Goal: Communication & Community: Answer question/provide support

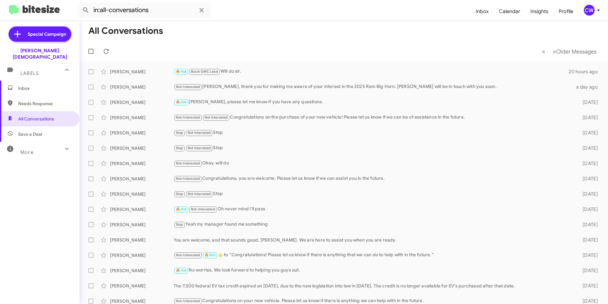
click at [35, 100] on span "Needs Response" at bounding box center [45, 103] width 54 height 6
type input "in:needs-response"
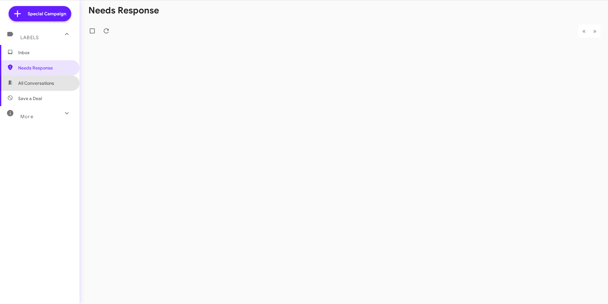
click at [49, 84] on span "All Conversations" at bounding box center [36, 83] width 36 height 6
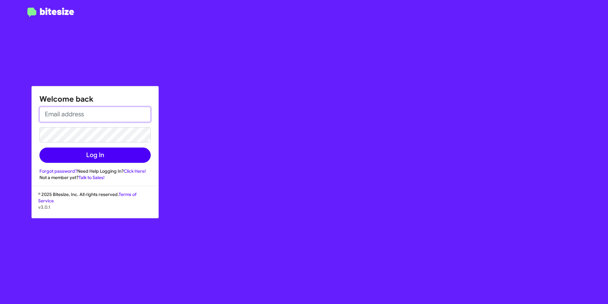
type input "[EMAIL_ADDRESS][PERSON_NAME][DOMAIN_NAME]"
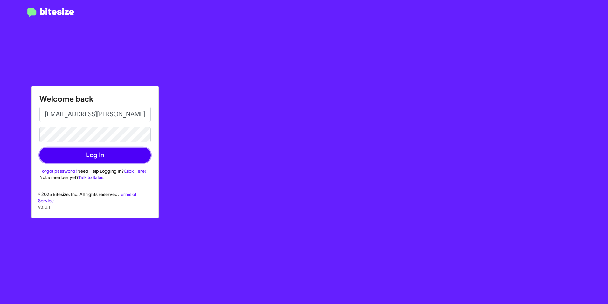
click at [106, 153] on button "Log In" at bounding box center [94, 154] width 111 height 15
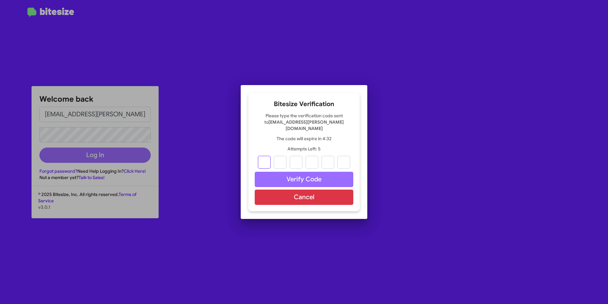
click at [262, 156] on input "text" at bounding box center [264, 162] width 13 height 13
type input "2"
type input "6"
type input "2"
type input "3"
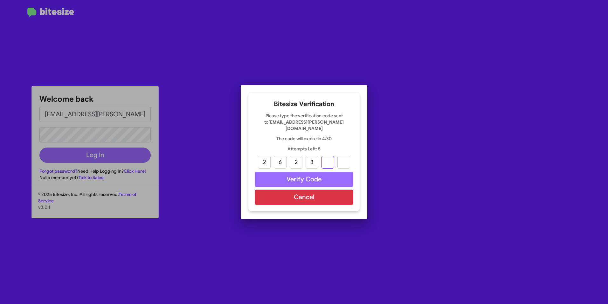
type input "5"
drag, startPoint x: 331, startPoint y: 159, endPoint x: 329, endPoint y: 155, distance: 4.3
click at [331, 159] on input "5" at bounding box center [328, 162] width 13 height 13
type input "2"
click at [345, 158] on input "text" at bounding box center [344, 162] width 13 height 13
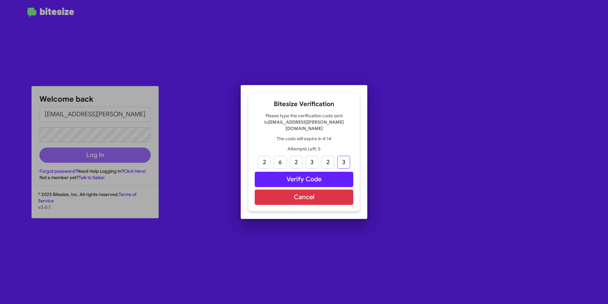
type input "3"
click at [343, 178] on button "Verify Code" at bounding box center [304, 179] width 99 height 15
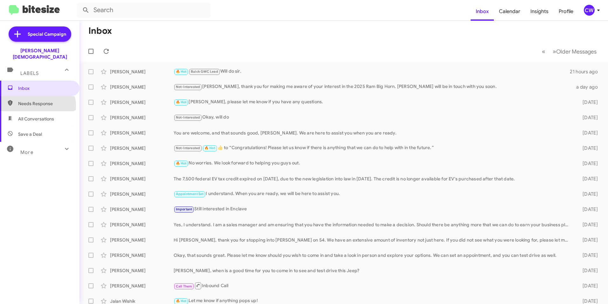
click at [37, 100] on span "Needs Response" at bounding box center [45, 103] width 54 height 6
type input "in:needs-response"
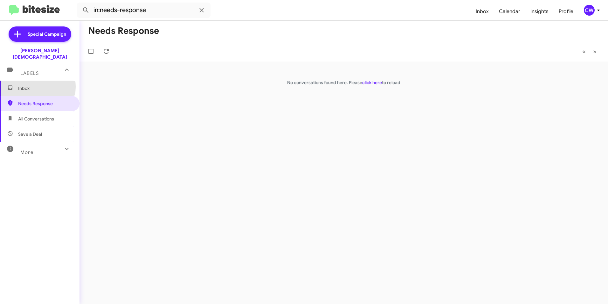
click at [24, 85] on span "Inbox" at bounding box center [45, 88] width 54 height 6
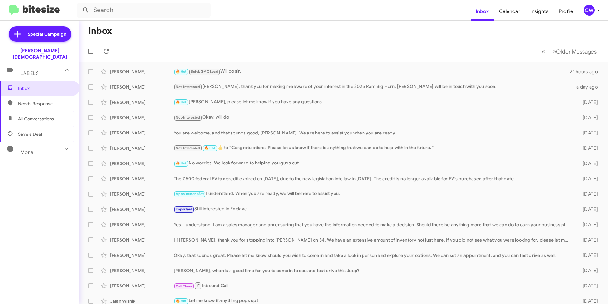
click at [37, 116] on span "All Conversations" at bounding box center [36, 119] width 36 height 6
type input "in:all-conversations"
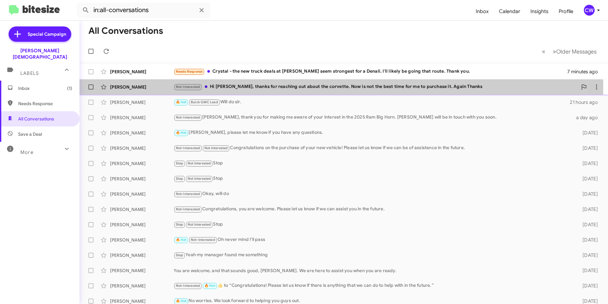
click at [313, 87] on div "Not-Interested Hi Crystal, thanks for reaching out about the corvette. Now is n…" at bounding box center [376, 86] width 404 height 7
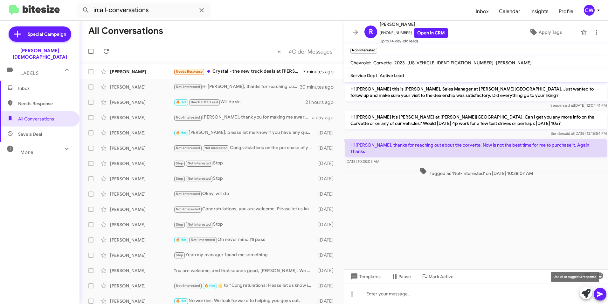
click at [588, 292] on icon at bounding box center [586, 293] width 9 height 9
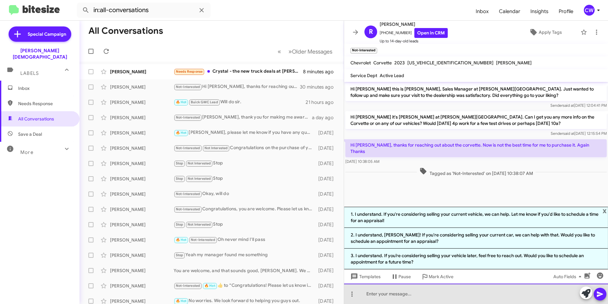
click at [462, 297] on div at bounding box center [476, 293] width 264 height 20
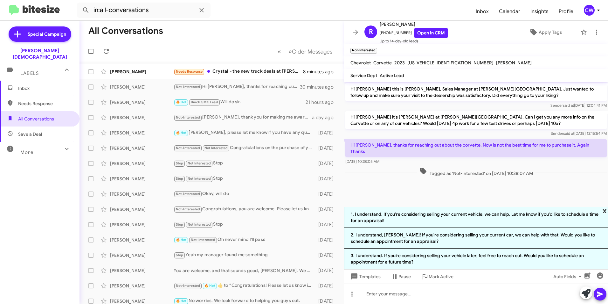
click at [605, 211] on span "x" at bounding box center [605, 211] width 4 height 8
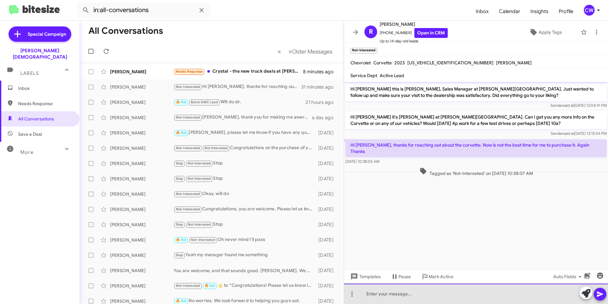
click at [376, 300] on div at bounding box center [476, 293] width 264 height 20
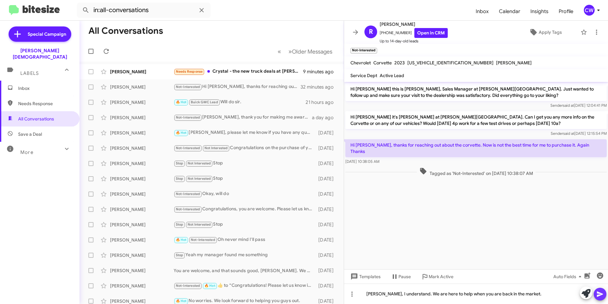
click at [598, 294] on icon at bounding box center [600, 293] width 6 height 5
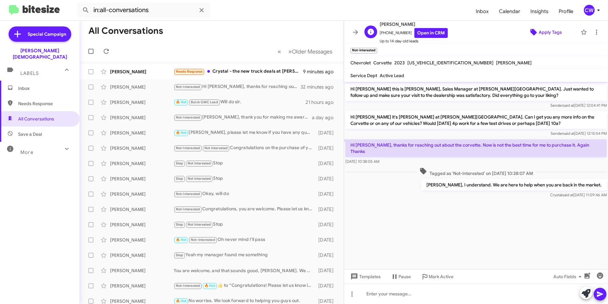
click at [540, 33] on span "Apply Tags" at bounding box center [550, 31] width 23 height 11
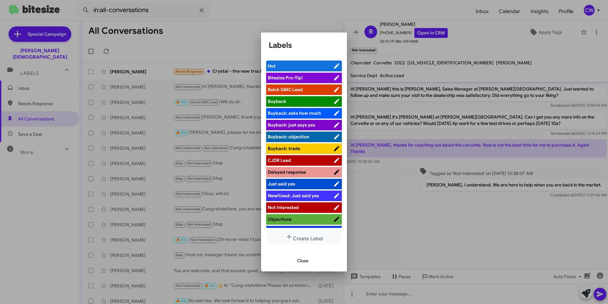
click at [456, 232] on div at bounding box center [304, 152] width 608 height 304
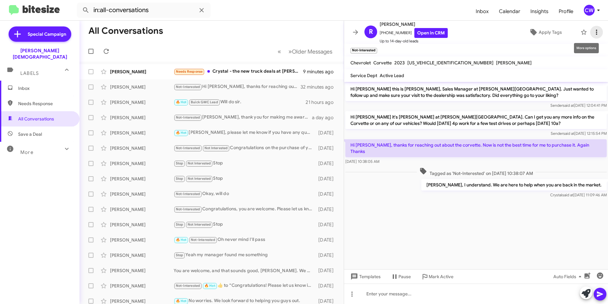
click at [593, 33] on icon at bounding box center [597, 32] width 8 height 8
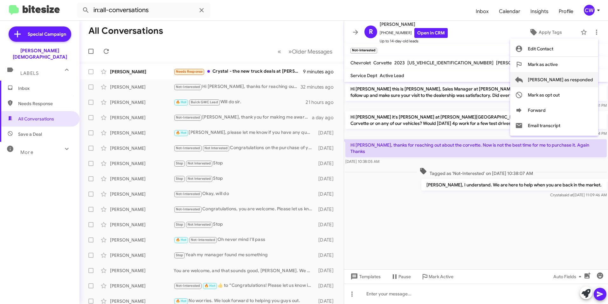
click at [572, 78] on span "[PERSON_NAME] as responded" at bounding box center [560, 79] width 65 height 15
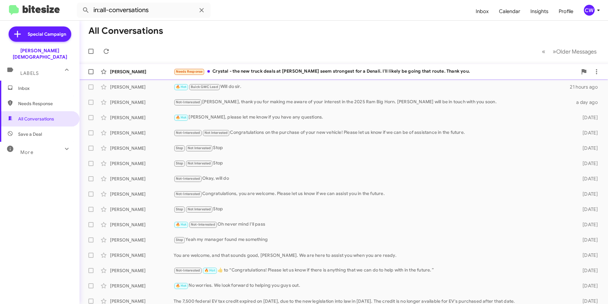
click at [277, 72] on div "Needs Response Crystal - the new truck deals at Rivard seem strongest for a Den…" at bounding box center [376, 71] width 404 height 7
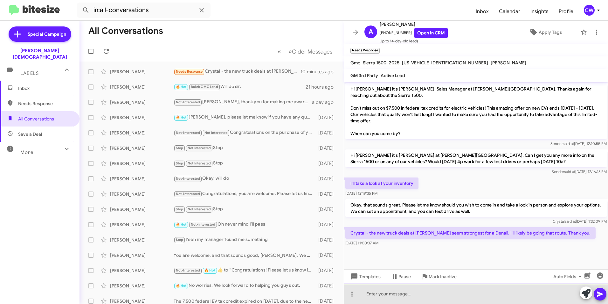
click at [387, 297] on div at bounding box center [476, 293] width 264 height 20
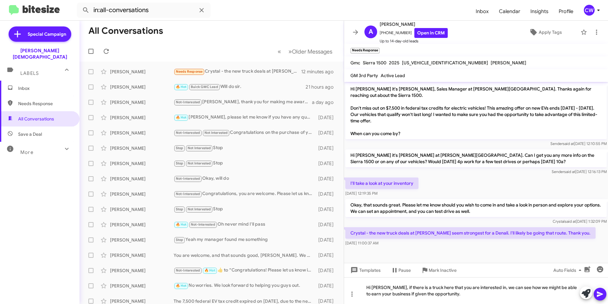
click at [604, 294] on icon at bounding box center [601, 294] width 8 height 8
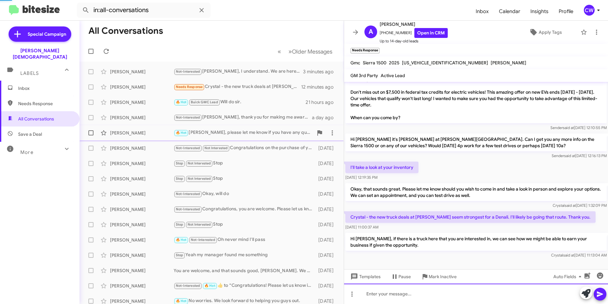
scroll to position [3, 0]
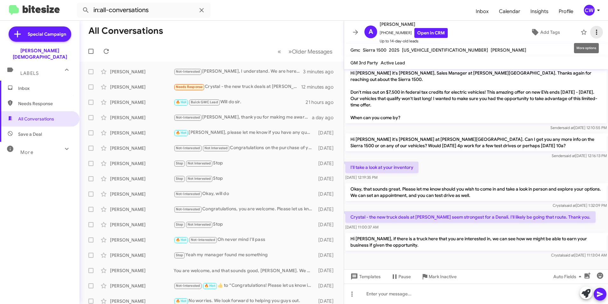
click at [593, 32] on icon at bounding box center [597, 32] width 8 height 8
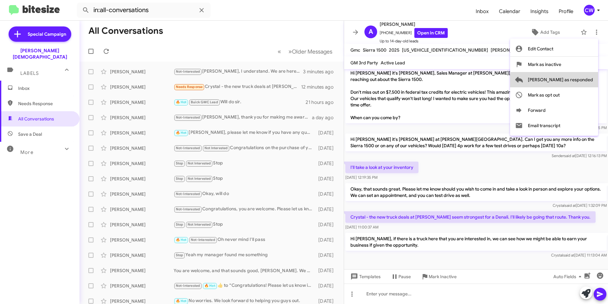
click at [583, 80] on span "[PERSON_NAME] as responded" at bounding box center [560, 79] width 65 height 15
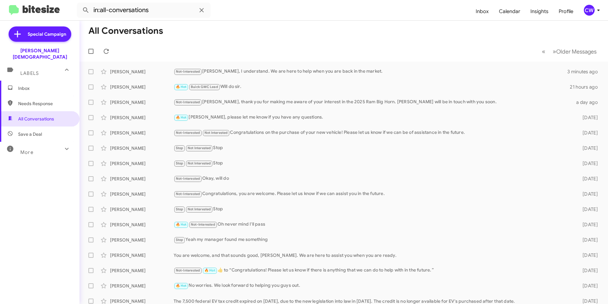
click at [44, 100] on span "Needs Response" at bounding box center [45, 103] width 54 height 6
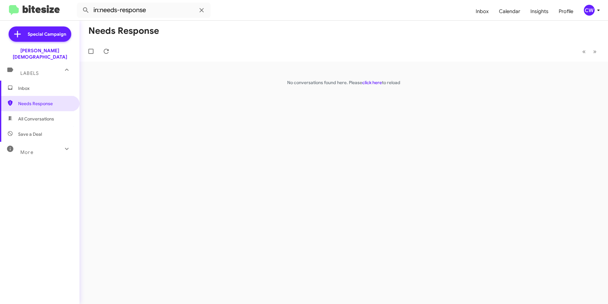
click at [35, 116] on span "All Conversations" at bounding box center [36, 119] width 36 height 6
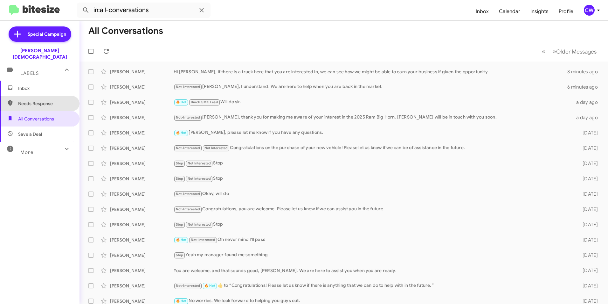
click at [41, 100] on span "Needs Response" at bounding box center [45, 103] width 54 height 6
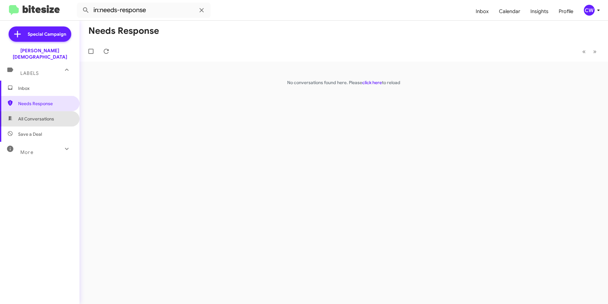
click at [46, 116] on span "All Conversations" at bounding box center [36, 119] width 36 height 6
type input "in:all-conversations"
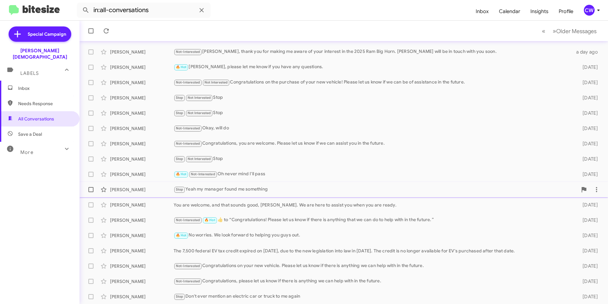
scroll to position [66, 0]
click at [24, 85] on span "Inbox (1)" at bounding box center [45, 88] width 54 height 6
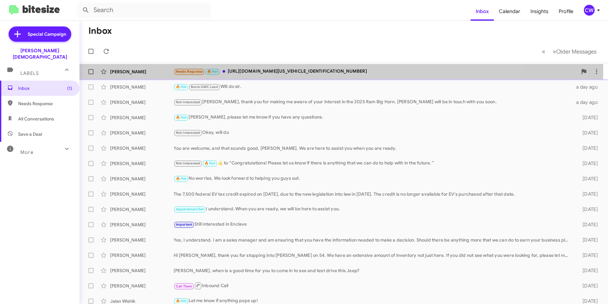
click at [278, 70] on div "Needs Response 🔥 Hot https://www.rivardbuickgmc.com/new-Tampa-2026-GMC-Sierra+1…" at bounding box center [376, 71] width 404 height 7
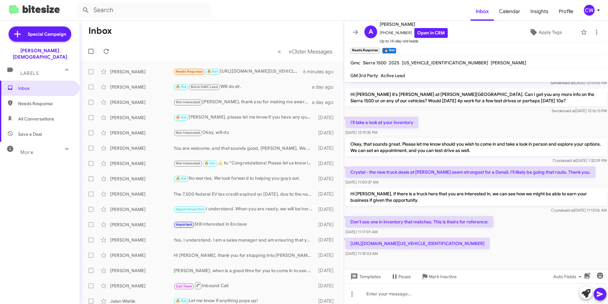
scroll to position [62, 0]
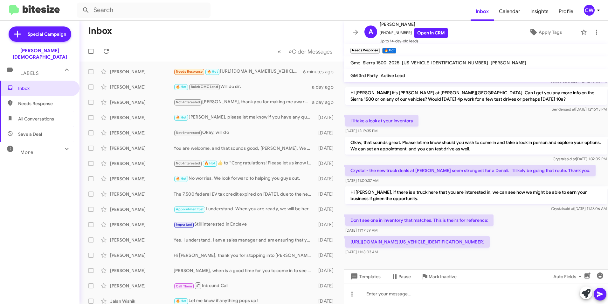
click at [438, 243] on p "https://www.rivardbuickgmc.com/new-Tampa-2026-GMC-Sierra+1500-Denali-3GTPHGEDXT…" at bounding box center [418, 241] width 144 height 11
drag, startPoint x: 351, startPoint y: 241, endPoint x: 560, endPoint y: 239, distance: 208.8
click at [490, 239] on p "https://www.rivardbuickgmc.com/new-Tampa-2026-GMC-Sierra+1500-Denali-3GTPHGEDXT…" at bounding box center [418, 241] width 144 height 11
drag, startPoint x: 560, startPoint y: 239, endPoint x: 556, endPoint y: 240, distance: 4.3
copy p "https://www.rivardbuickgmc.com/new-Tampa-2026-GMC-Sierra+1500-Denali-3GTPHGEDXT…"
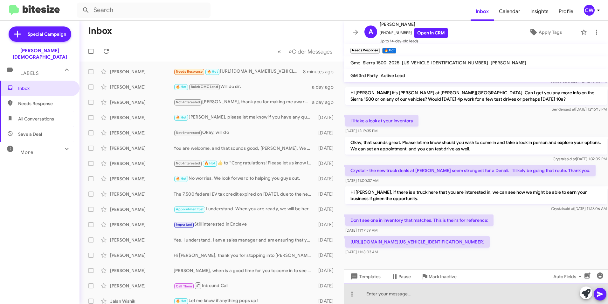
click at [374, 297] on div at bounding box center [476, 293] width 264 height 20
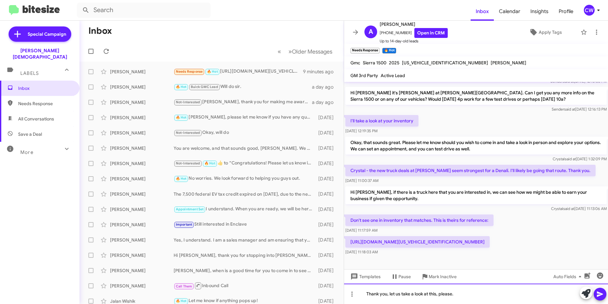
click at [437, 293] on div "Thank you, let us take a look at this, please." at bounding box center [476, 293] width 264 height 20
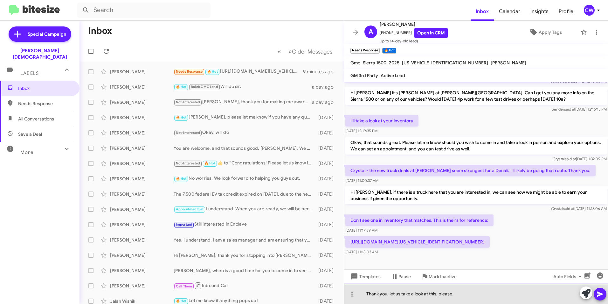
click at [402, 294] on div "Thank you, let us take a look at this, please." at bounding box center [476, 293] width 264 height 20
click at [489, 295] on div "Thank you, give us a moment to take a look at this, please." at bounding box center [476, 293] width 264 height 20
drag, startPoint x: 484, startPoint y: 293, endPoint x: 391, endPoint y: 286, distance: 93.5
click at [391, 286] on div "Thank you, give us a moment to take a look at this, please." at bounding box center [476, 293] width 264 height 20
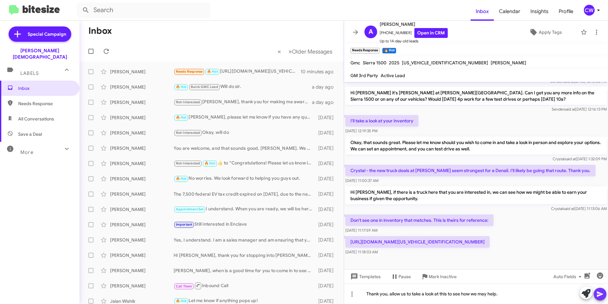
click at [601, 294] on icon at bounding box center [600, 293] width 6 height 5
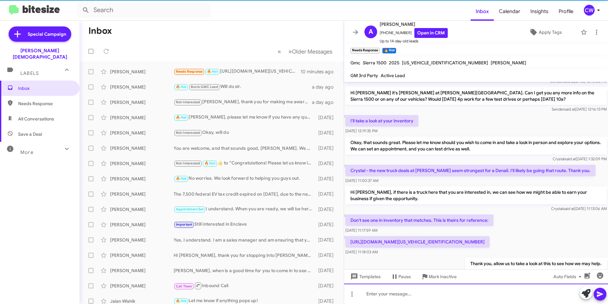
scroll to position [0, 0]
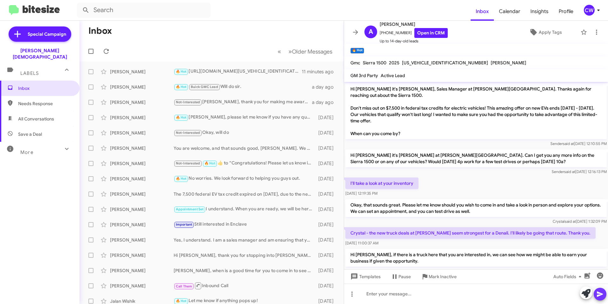
click at [600, 294] on icon at bounding box center [600, 293] width 6 height 5
click at [600, 295] on icon at bounding box center [600, 293] width 6 height 5
click at [353, 295] on icon at bounding box center [352, 294] width 8 height 8
click at [371, 278] on button "note" at bounding box center [365, 277] width 39 height 15
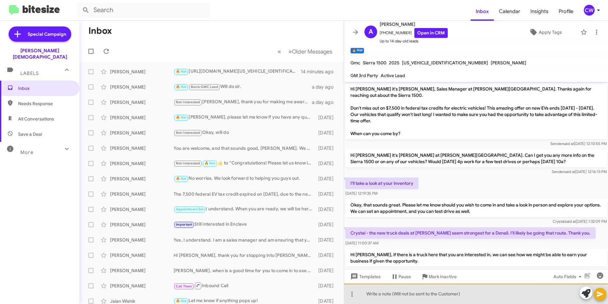
click at [370, 297] on div at bounding box center [476, 293] width 264 height 20
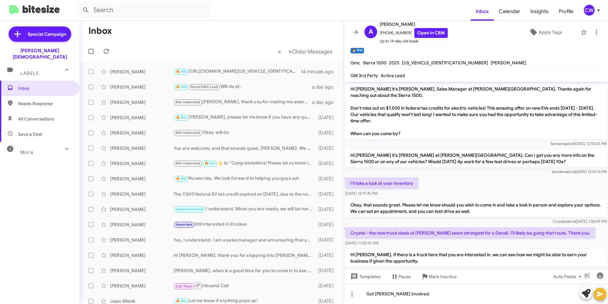
click at [603, 294] on icon at bounding box center [601, 294] width 8 height 8
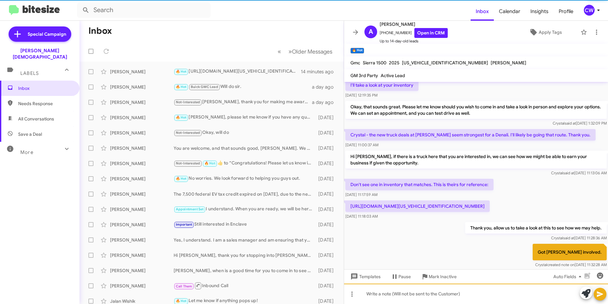
scroll to position [114, 0]
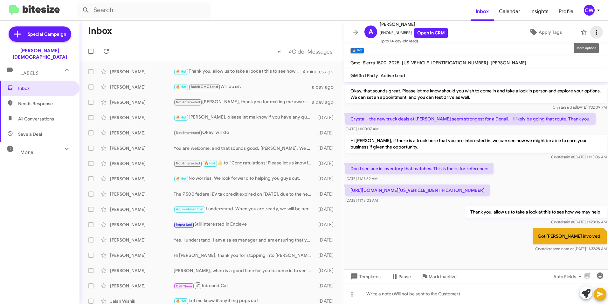
click at [593, 33] on icon at bounding box center [597, 32] width 8 height 8
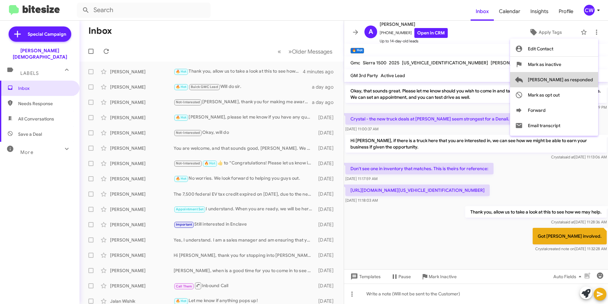
click at [585, 79] on span "[PERSON_NAME] as responded" at bounding box center [560, 79] width 65 height 15
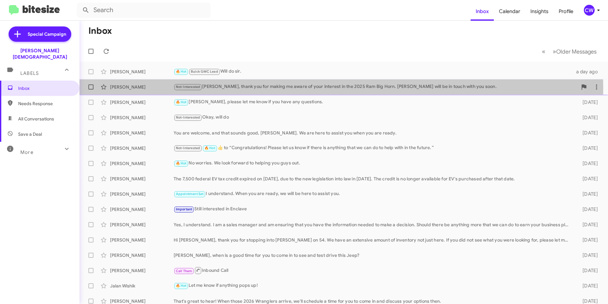
click at [230, 88] on div "Not-Interested Danny, thank you for making me aware of your interest in the 202…" at bounding box center [376, 86] width 404 height 7
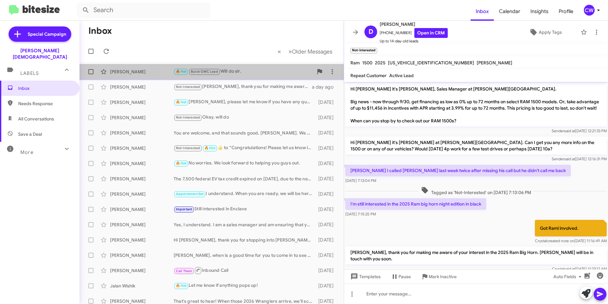
click at [243, 72] on div "🔥 Hot Buick GMC Lead Will do sir." at bounding box center [244, 71] width 140 height 7
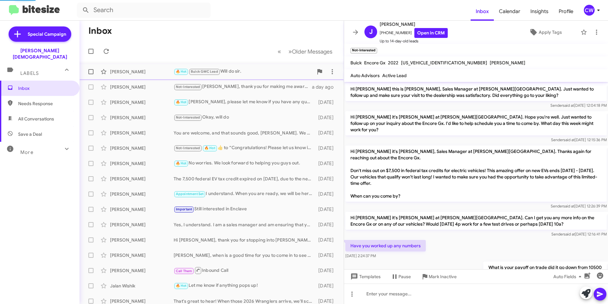
scroll to position [243, 0]
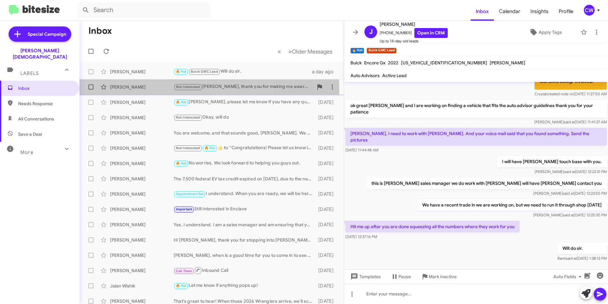
click at [145, 89] on div "[PERSON_NAME]" at bounding box center [142, 87] width 64 height 6
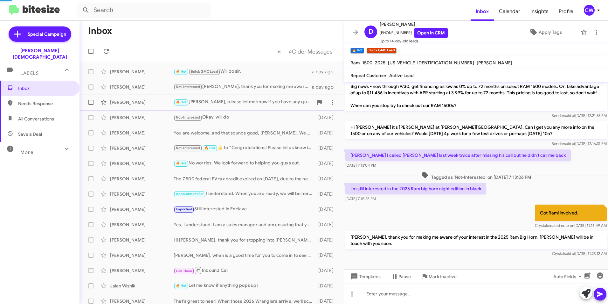
scroll to position [15, 0]
click at [413, 299] on div at bounding box center [476, 293] width 264 height 20
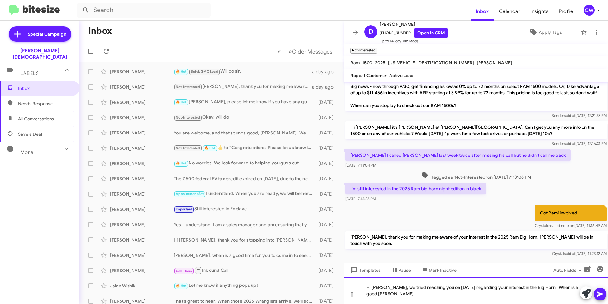
scroll to position [22, 0]
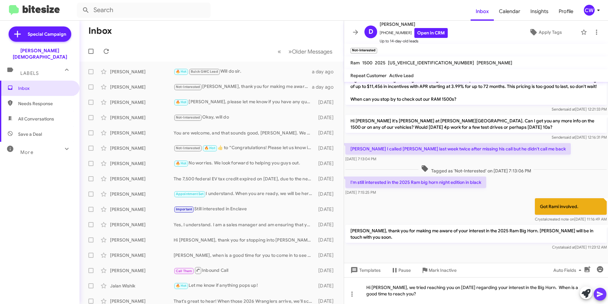
click at [600, 294] on icon at bounding box center [600, 293] width 6 height 5
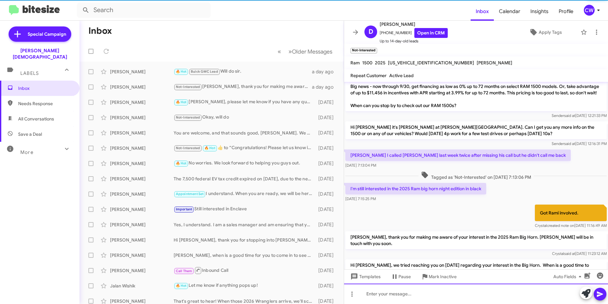
scroll to position [39, 0]
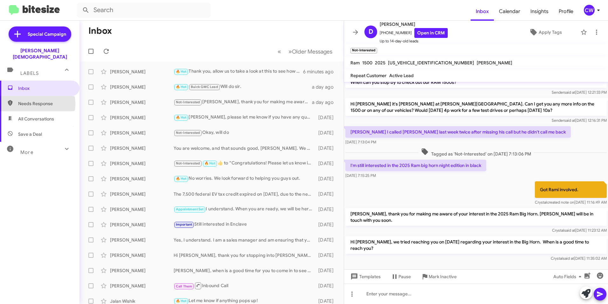
click at [28, 100] on span "Needs Response" at bounding box center [45, 103] width 54 height 6
type input "in:needs-response"
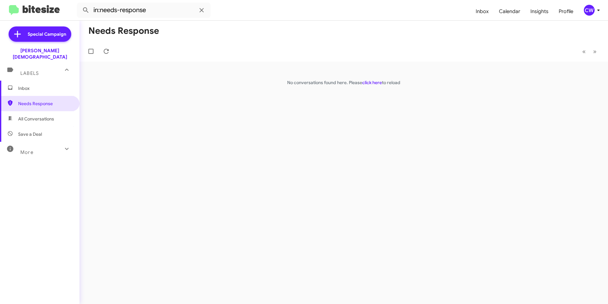
click at [24, 85] on span "Inbox" at bounding box center [45, 88] width 54 height 6
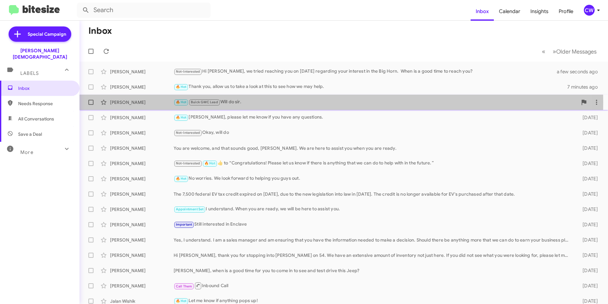
click at [234, 103] on div "🔥 Hot Buick GMC Lead Will do sir." at bounding box center [376, 101] width 404 height 7
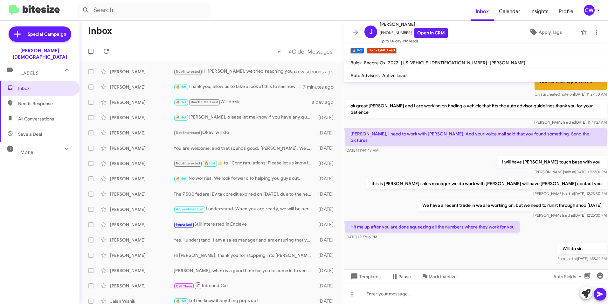
scroll to position [243, 0]
click at [245, 72] on div "Not-Interested Needs Response Now" at bounding box center [244, 71] width 140 height 7
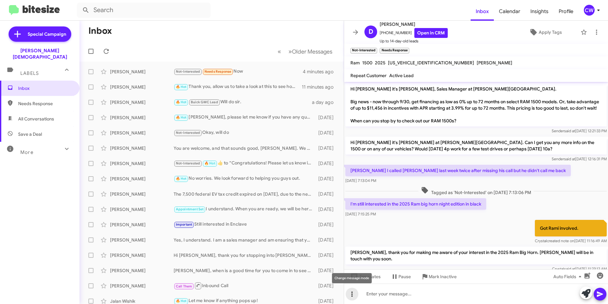
click at [353, 293] on icon at bounding box center [352, 293] width 1 height 5
click at [373, 279] on button "note" at bounding box center [365, 277] width 39 height 15
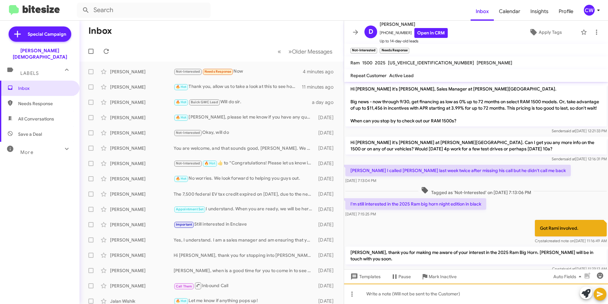
click at [386, 296] on div at bounding box center [476, 293] width 264 height 20
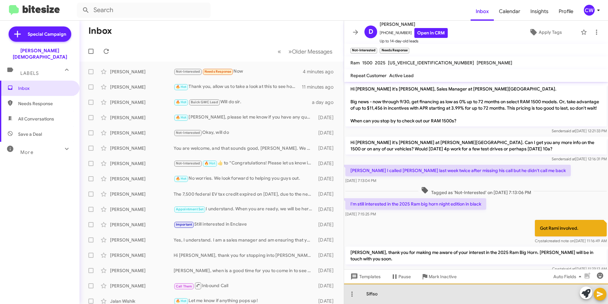
drag, startPoint x: 365, startPoint y: 292, endPoint x: 376, endPoint y: 299, distance: 13.3
click at [366, 292] on div "Sifiso" at bounding box center [476, 293] width 264 height 20
click at [415, 299] on div "Got Sifiso" at bounding box center [476, 293] width 264 height 20
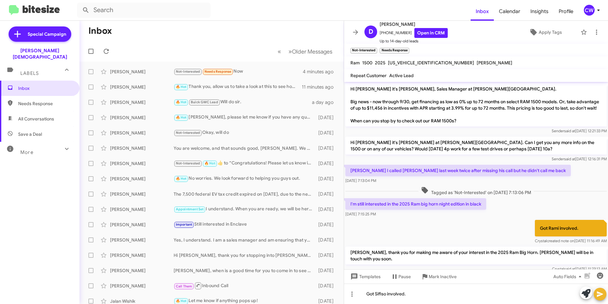
click at [599, 296] on icon at bounding box center [601, 294] width 8 height 8
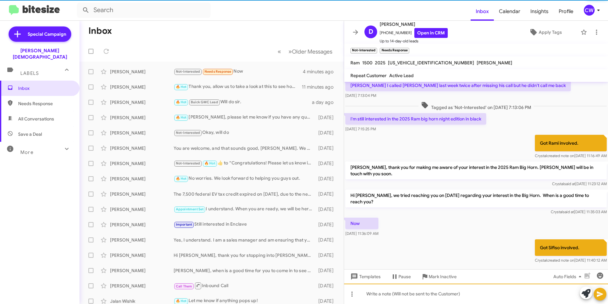
scroll to position [90, 0]
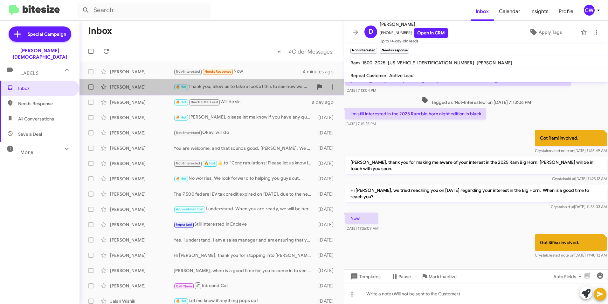
click at [219, 88] on div "🔥 Hot Thank you, allow us to take a look at this to see how we may help." at bounding box center [244, 86] width 140 height 7
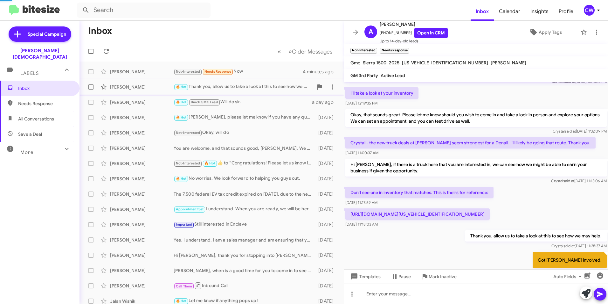
scroll to position [114, 0]
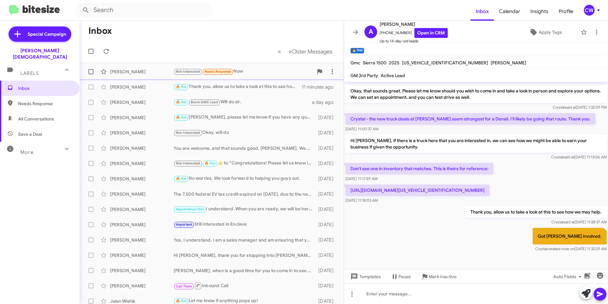
click at [233, 73] on small "Needs Response" at bounding box center [218, 72] width 30 height 6
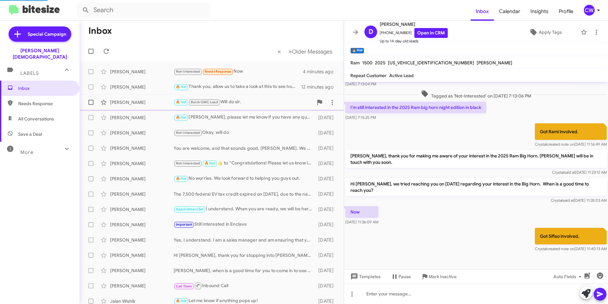
scroll to position [90, 0]
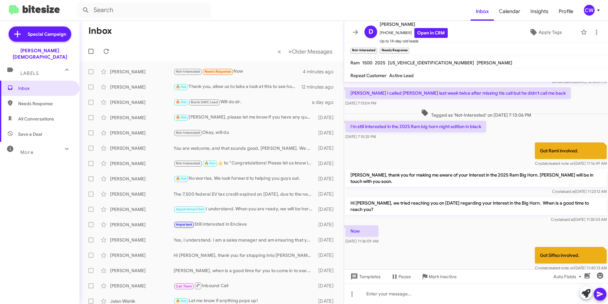
scroll to position [90, 0]
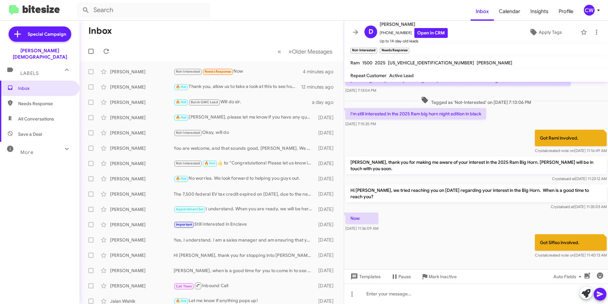
click at [602, 262] on div at bounding box center [476, 267] width 264 height 16
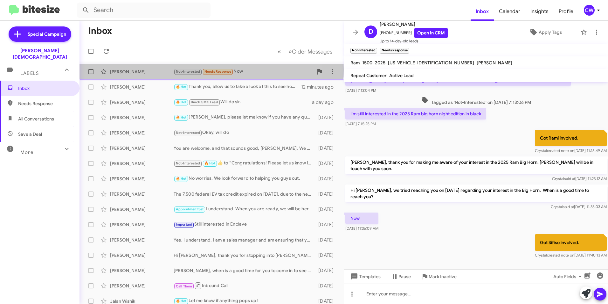
click at [212, 70] on span "Needs Response" at bounding box center [218, 71] width 27 height 4
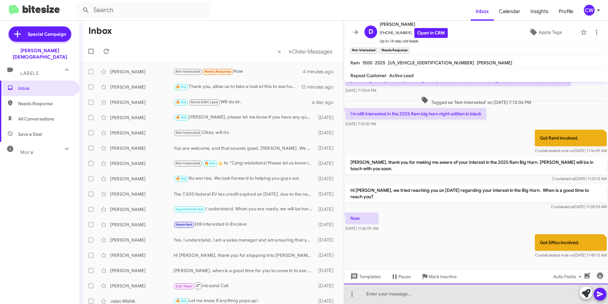
click at [387, 295] on div at bounding box center [476, 293] width 264 height 20
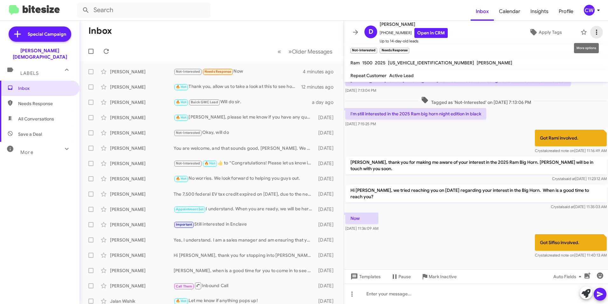
click at [593, 33] on icon at bounding box center [597, 32] width 8 height 8
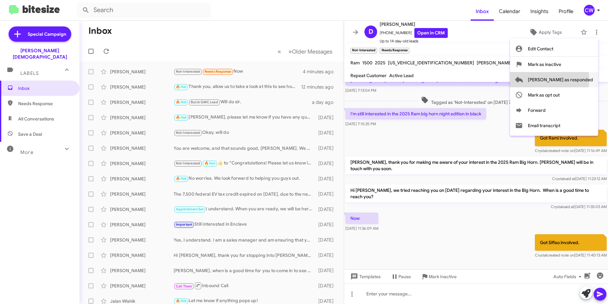
click at [575, 79] on span "[PERSON_NAME] as responded" at bounding box center [560, 79] width 65 height 15
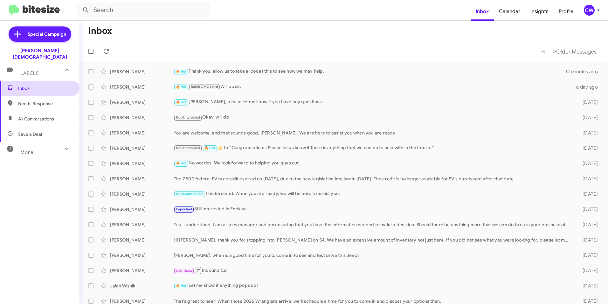
click at [18, 85] on span "Inbox" at bounding box center [45, 88] width 54 height 6
click at [26, 85] on span "Inbox" at bounding box center [45, 88] width 54 height 6
click at [30, 116] on span "All Conversations" at bounding box center [36, 119] width 36 height 6
type input "in:all-conversations"
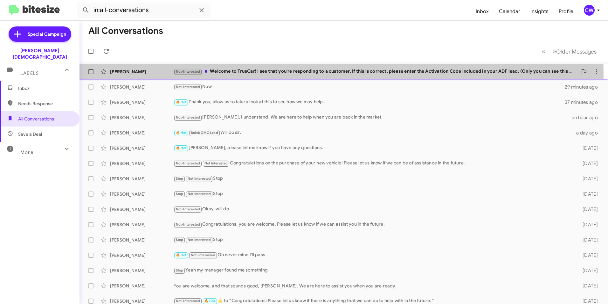
click at [283, 74] on div "Not-Interested Welcome to TrueCar! I see that you're responding to a customer. …" at bounding box center [376, 71] width 404 height 7
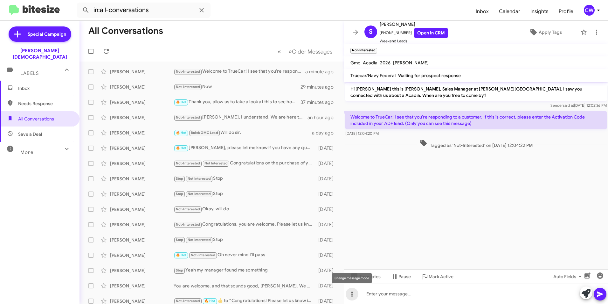
click at [353, 295] on icon at bounding box center [352, 294] width 8 height 8
click at [374, 279] on button "note" at bounding box center [365, 277] width 39 height 15
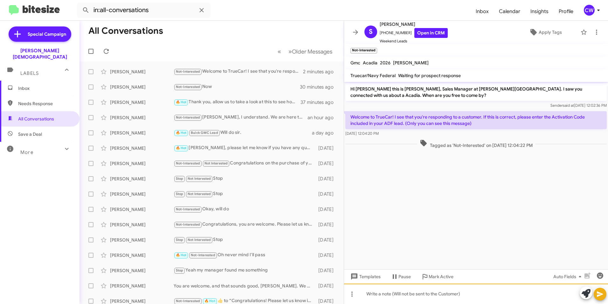
click at [381, 297] on div at bounding box center [476, 293] width 264 height 20
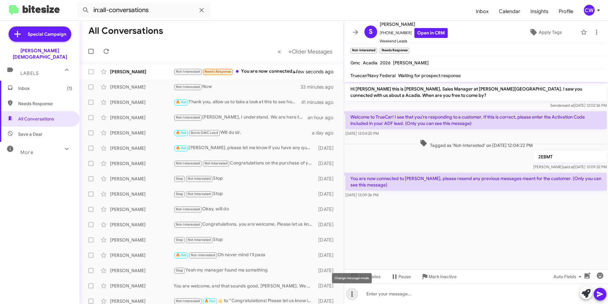
click at [353, 295] on icon at bounding box center [352, 294] width 8 height 8
click at [368, 280] on button "note" at bounding box center [365, 277] width 39 height 15
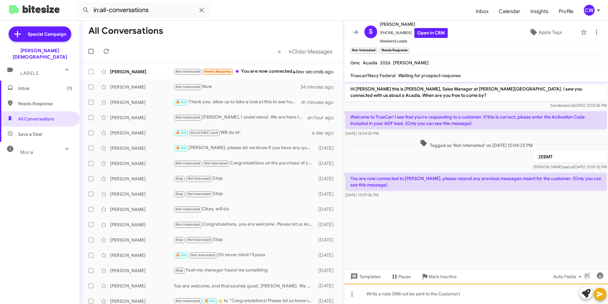
click at [383, 300] on div at bounding box center [476, 293] width 264 height 20
click at [598, 295] on icon at bounding box center [600, 293] width 6 height 5
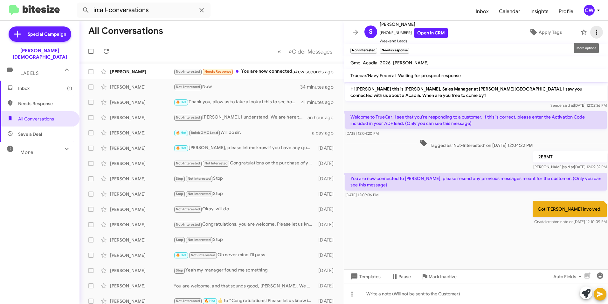
click at [596, 32] on icon at bounding box center [596, 32] width 1 height 5
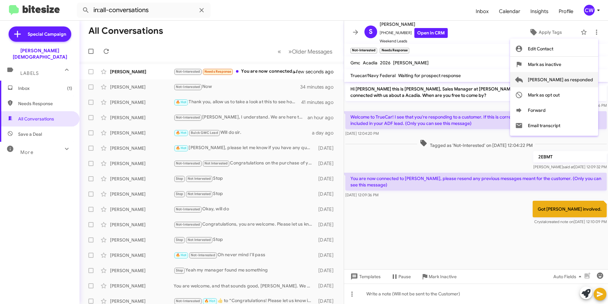
click at [587, 80] on span "[PERSON_NAME] as responded" at bounding box center [560, 79] width 65 height 15
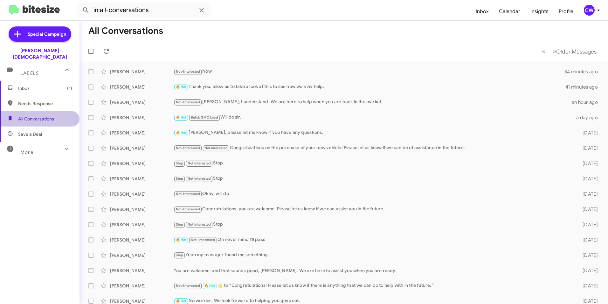
click at [41, 116] on span "All Conversations" at bounding box center [36, 119] width 36 height 6
click at [34, 100] on span "Needs Response" at bounding box center [45, 103] width 54 height 6
type input "in:needs-response"
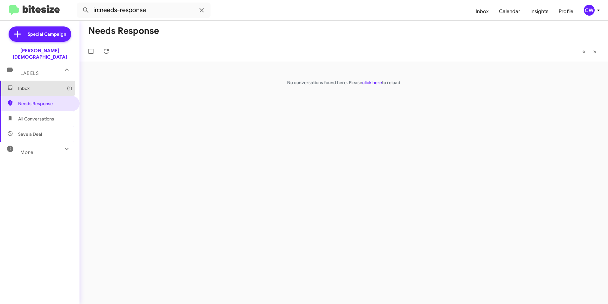
click at [27, 85] on span "Inbox (1)" at bounding box center [45, 88] width 54 height 6
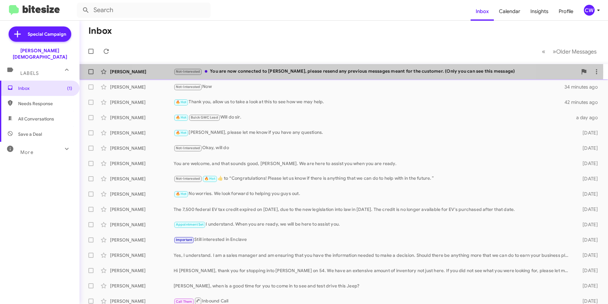
click at [327, 72] on div "Not-Interested You are now connected to [PERSON_NAME], please resend any previo…" at bounding box center [376, 71] width 404 height 7
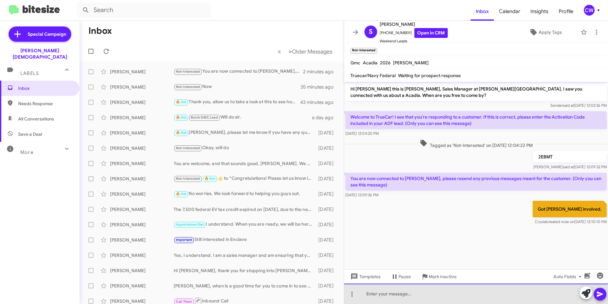
click at [397, 292] on div at bounding box center [476, 293] width 264 height 20
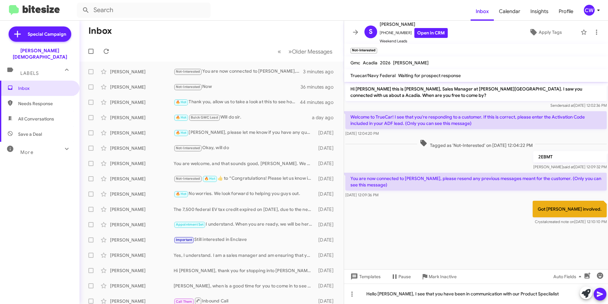
drag, startPoint x: 523, startPoint y: 295, endPoint x: 509, endPoint y: 270, distance: 28.8
click at [509, 270] on div "Templates Pause Mark Inactive Auto Fields" at bounding box center [476, 276] width 264 height 14
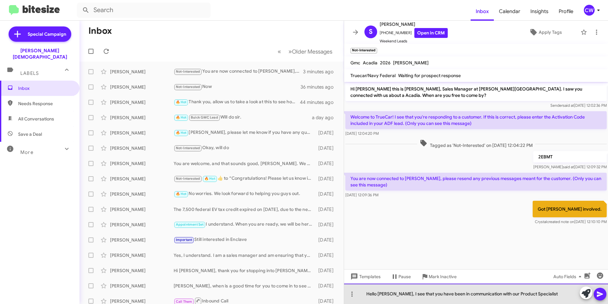
click at [552, 299] on div "Hello [PERSON_NAME], I see that you have been in communication with our Product…" at bounding box center [476, 293] width 264 height 20
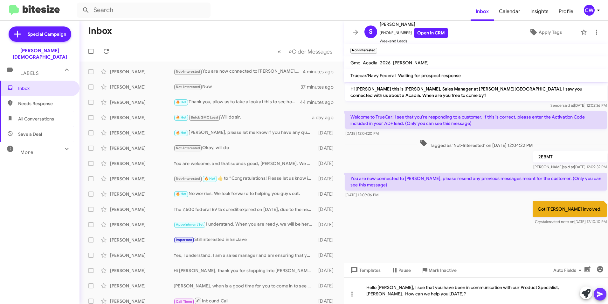
click at [602, 293] on icon at bounding box center [600, 293] width 6 height 5
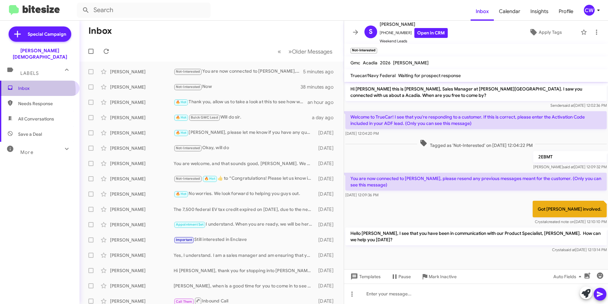
click at [32, 85] on span "Inbox" at bounding box center [45, 88] width 54 height 6
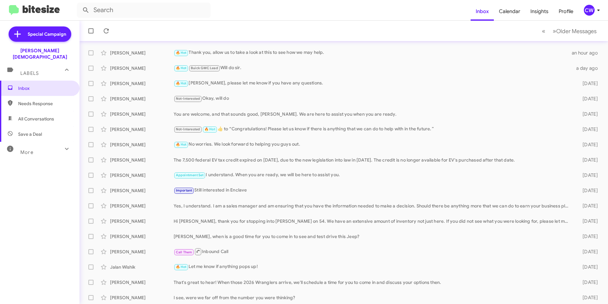
scroll to position [51, 0]
click at [52, 100] on span "Needs Response" at bounding box center [45, 103] width 54 height 6
type input "in:needs-response"
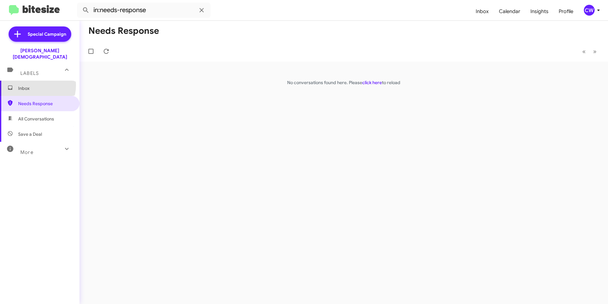
click at [31, 85] on span "Inbox" at bounding box center [45, 88] width 54 height 6
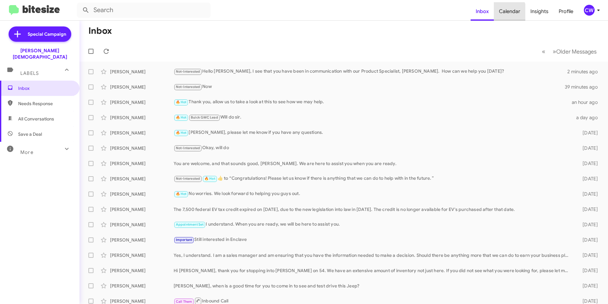
click at [507, 12] on span "Calendar" at bounding box center [510, 11] width 32 height 18
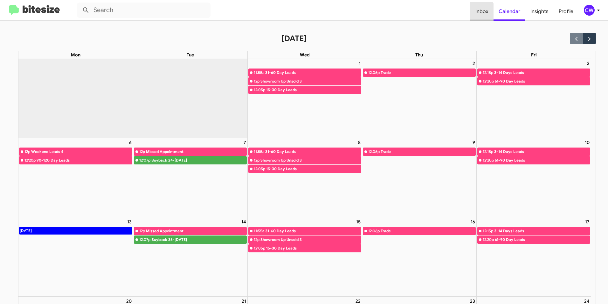
click at [481, 12] on span "Inbox" at bounding box center [482, 11] width 23 height 18
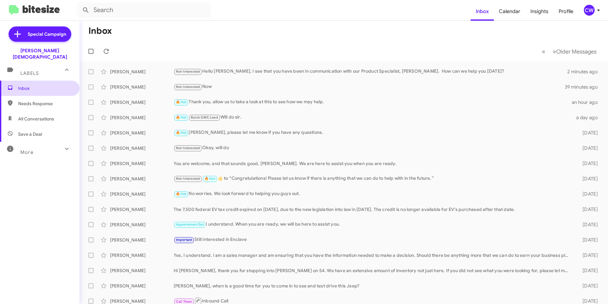
click at [24, 85] on span "Inbox" at bounding box center [45, 88] width 54 height 6
click at [105, 53] on icon at bounding box center [106, 51] width 5 height 5
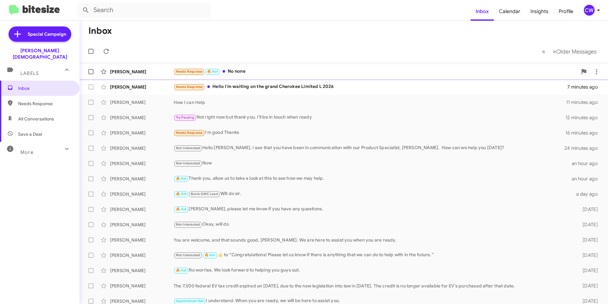
click at [243, 74] on div "Needs Response 🔥 Hot No none" at bounding box center [376, 71] width 404 height 7
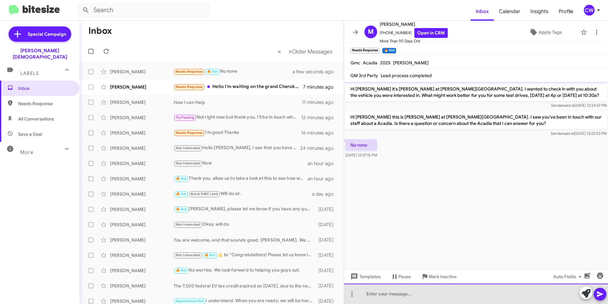
click at [439, 298] on div at bounding box center [476, 293] width 264 height 20
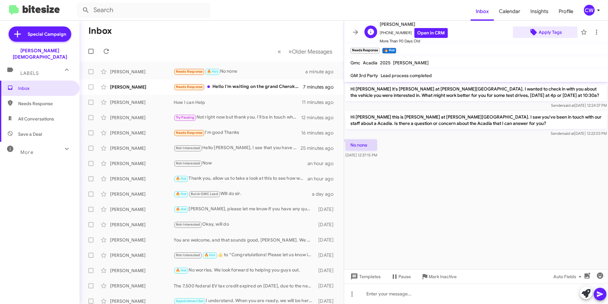
click at [547, 34] on span "Apply Tags" at bounding box center [550, 31] width 23 height 11
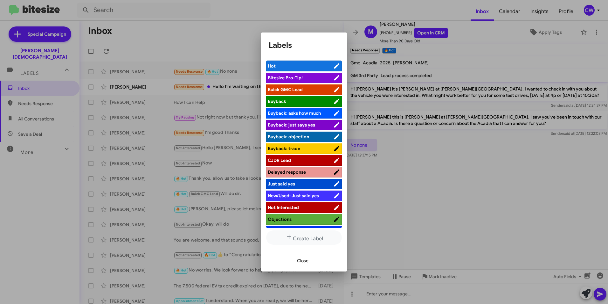
click at [298, 208] on span "Not Interested" at bounding box center [283, 207] width 31 height 6
click at [303, 262] on span "Close" at bounding box center [302, 260] width 11 height 11
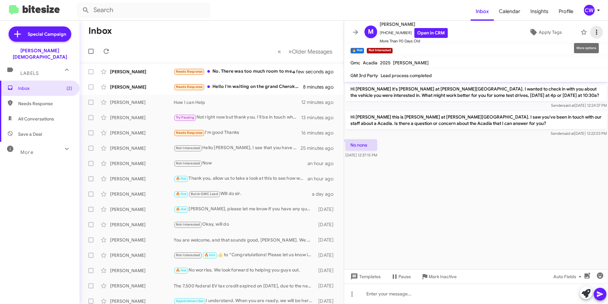
click at [596, 34] on icon at bounding box center [596, 32] width 1 height 5
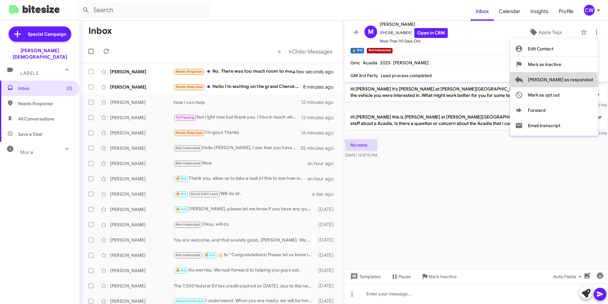
click at [580, 82] on span "[PERSON_NAME] as responded" at bounding box center [560, 79] width 65 height 15
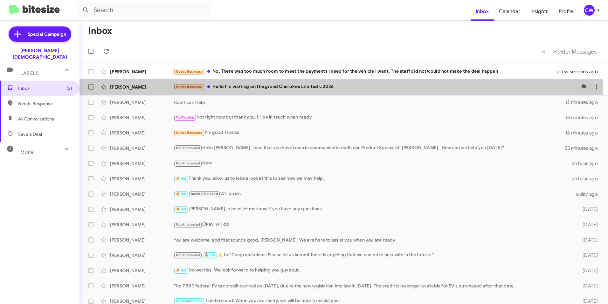
click at [305, 86] on div "Needs Response Hello I'm waiting on the grand Cherokee Limited L 2026" at bounding box center [376, 86] width 404 height 7
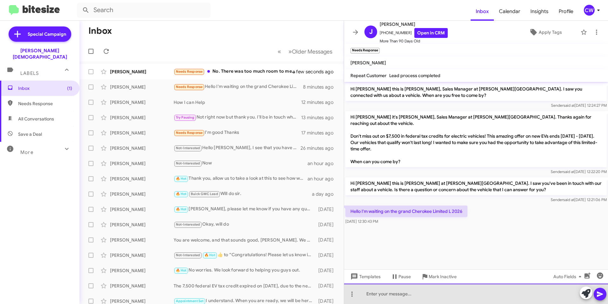
click at [393, 293] on div at bounding box center [476, 293] width 264 height 20
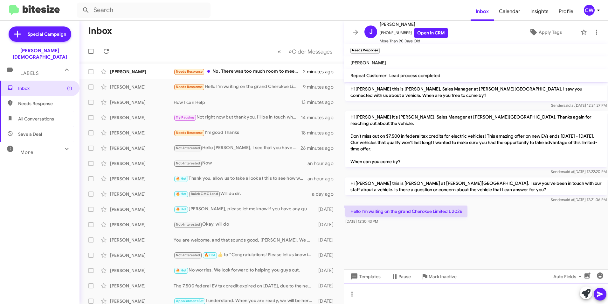
click at [405, 291] on div at bounding box center [476, 293] width 264 height 20
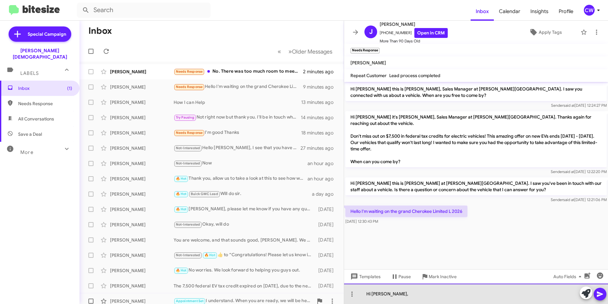
drag, startPoint x: 401, startPoint y: 291, endPoint x: 339, endPoint y: 295, distance: 62.5
click at [339, 295] on div "Inbox « Previous » Next Older Messages [PERSON_NAME] Needs Response No. There w…" at bounding box center [344, 162] width 529 height 283
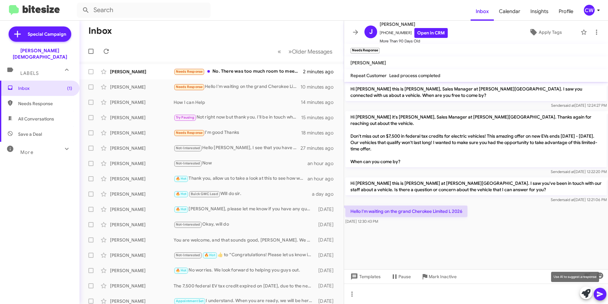
click at [586, 295] on icon at bounding box center [586, 293] width 9 height 9
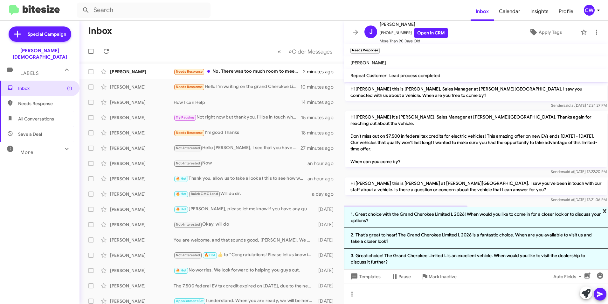
click at [604, 212] on span "x" at bounding box center [605, 211] width 4 height 8
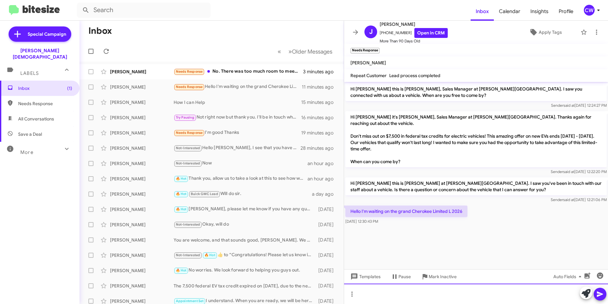
click at [425, 292] on div at bounding box center [476, 293] width 264 height 20
click at [557, 297] on div "Hello [PERSON_NAME], as I understand it, you are awaiting the 2026 Jeep Grand C…" at bounding box center [476, 293] width 264 height 20
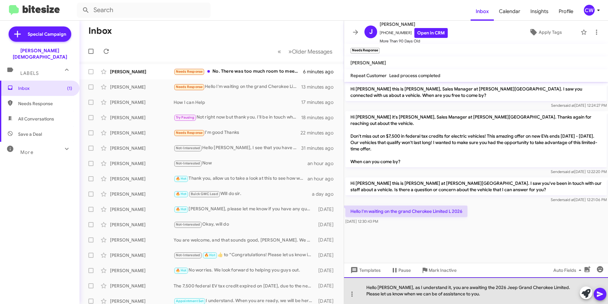
drag, startPoint x: 555, startPoint y: 286, endPoint x: 566, endPoint y: 285, distance: 11.3
click at [559, 285] on div "Hello [PERSON_NAME], as I understand it, you are awaiting the 2026 Jeep Grand C…" at bounding box center [476, 290] width 264 height 27
click at [573, 285] on div "Hello [PERSON_NAME], as I understand it, you are awaiting the 2026 Jeep Grand C…" at bounding box center [476, 290] width 264 height 27
drag, startPoint x: 553, startPoint y: 286, endPoint x: 579, endPoint y: 285, distance: 25.5
click at [579, 285] on div "Hello [PERSON_NAME], as I understand it, you are awaiting the 2026 Jeep Grand C…" at bounding box center [476, 290] width 264 height 27
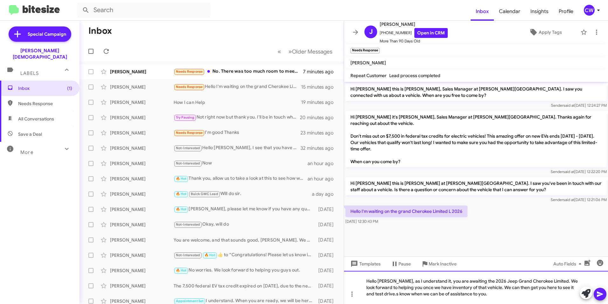
click at [486, 298] on div "Hello [PERSON_NAME], as I understand it, you are awaiting the 2026 Jeep Grand C…" at bounding box center [476, 287] width 264 height 33
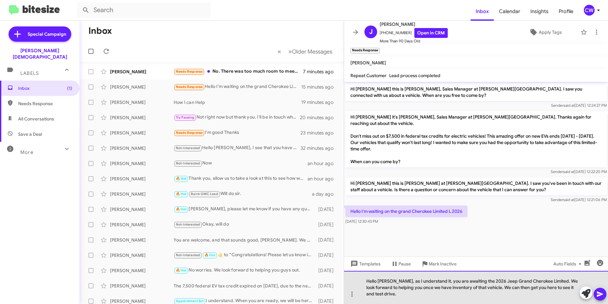
click at [521, 288] on div "Hello [PERSON_NAME], as I understand it, you are awaiting the 2026 Jeep Grand C…" at bounding box center [476, 287] width 264 height 33
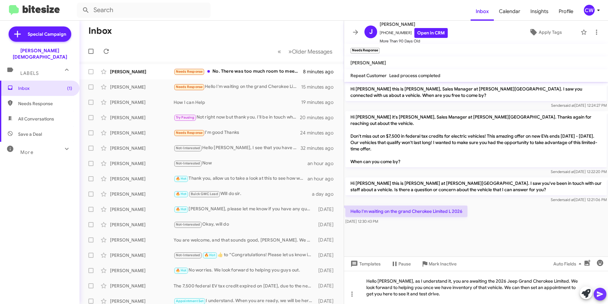
click at [602, 293] on icon at bounding box center [600, 293] width 6 height 5
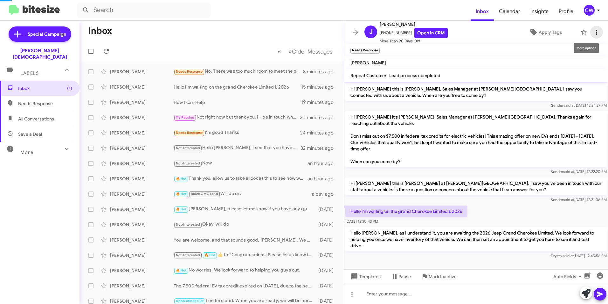
click at [593, 32] on icon at bounding box center [597, 32] width 8 height 8
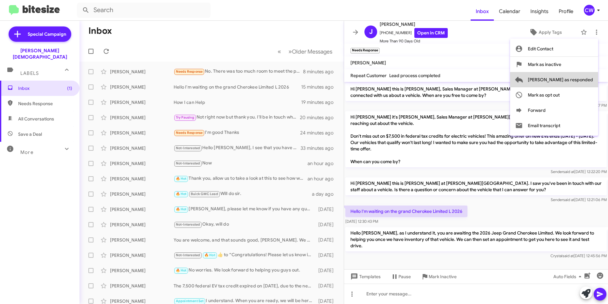
click at [587, 80] on span "[PERSON_NAME] as responded" at bounding box center [560, 79] width 65 height 15
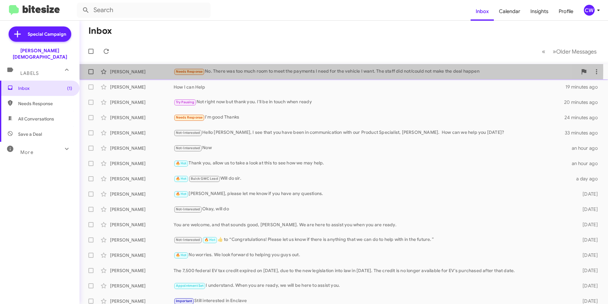
click at [184, 71] on span "Needs Response" at bounding box center [189, 71] width 27 height 4
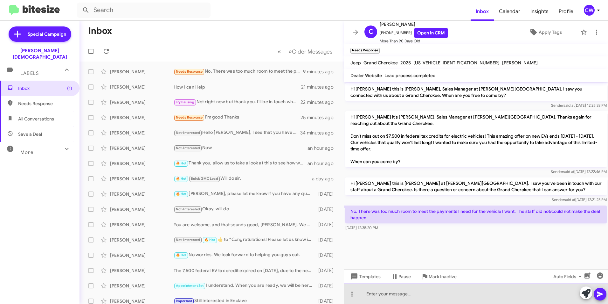
click at [397, 296] on div at bounding box center [476, 293] width 264 height 20
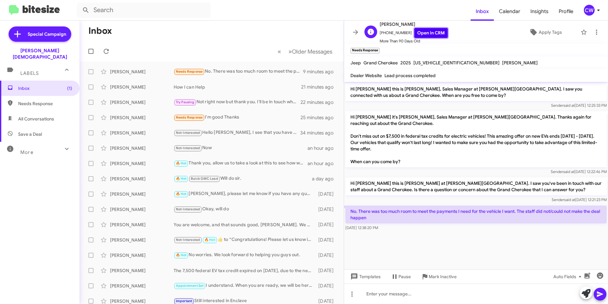
click at [417, 32] on link "Open in CRM" at bounding box center [431, 33] width 33 height 10
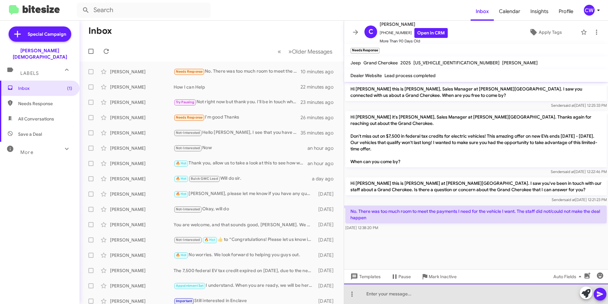
click at [411, 291] on div at bounding box center [476, 293] width 264 height 20
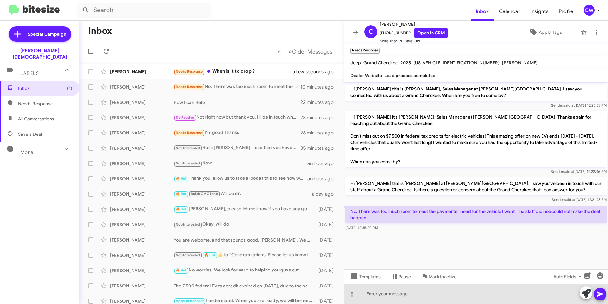
click at [380, 287] on div at bounding box center [476, 293] width 264 height 20
click at [412, 294] on div "I see" at bounding box center [476, 293] width 264 height 20
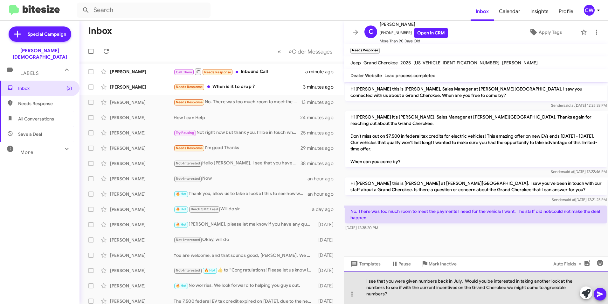
click at [384, 296] on div "I see that you were given numbers back in July. Would you be interested in taki…" at bounding box center [476, 287] width 264 height 33
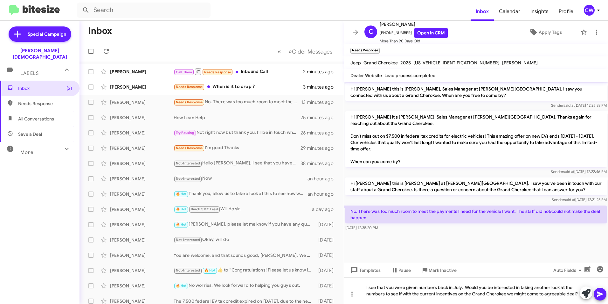
click at [601, 294] on icon at bounding box center [600, 293] width 6 height 5
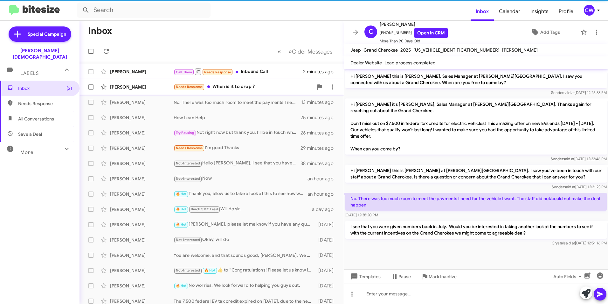
click at [241, 87] on div "Needs Response When is it to drop ?" at bounding box center [244, 86] width 140 height 7
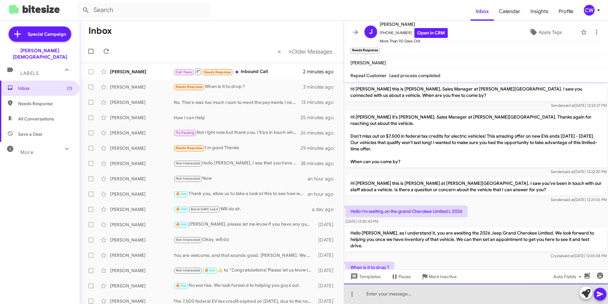
click at [409, 293] on div at bounding box center [476, 293] width 264 height 20
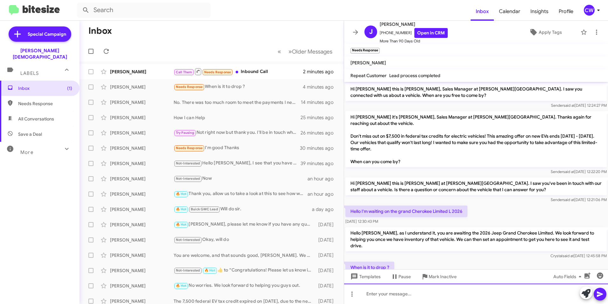
scroll to position [10, 0]
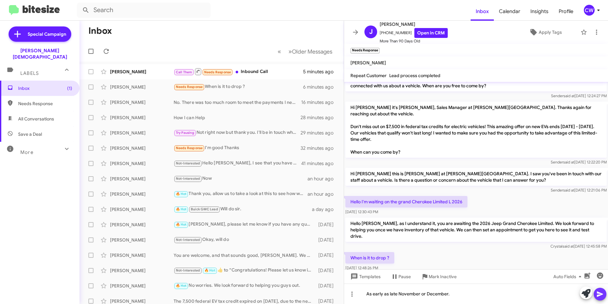
click at [601, 293] on icon at bounding box center [600, 293] width 6 height 5
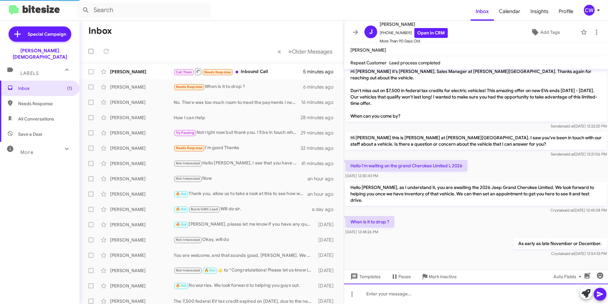
scroll to position [20, 0]
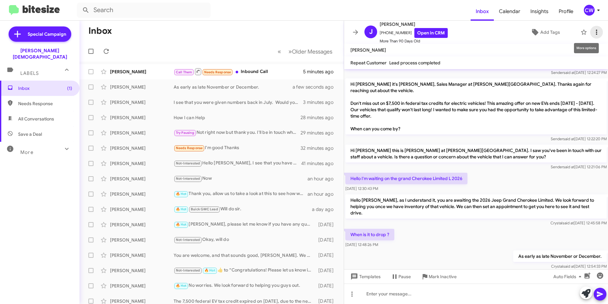
click at [593, 34] on icon at bounding box center [597, 32] width 8 height 8
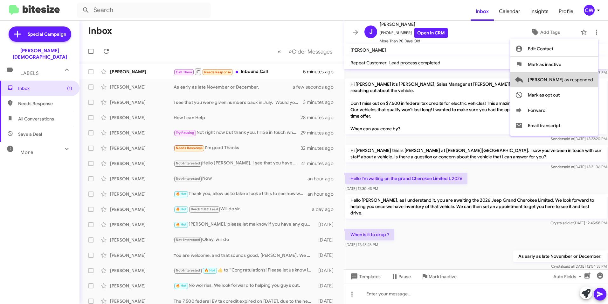
click at [585, 77] on span "[PERSON_NAME] as responded" at bounding box center [560, 79] width 65 height 15
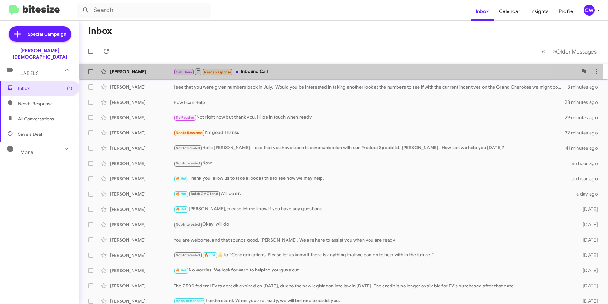
click at [255, 71] on div "Call Them Needs Response Inbound Call" at bounding box center [376, 71] width 404 height 8
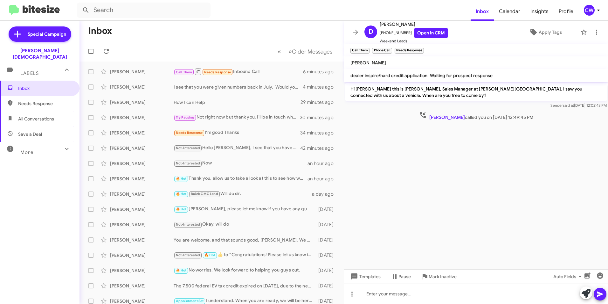
click at [463, 93] on p "Hi [PERSON_NAME] this is [PERSON_NAME], Sales Manager at [PERSON_NAME][GEOGRAPH…" at bounding box center [477, 92] width 262 height 18
click at [423, 30] on link "Open in CRM" at bounding box center [431, 33] width 33 height 10
click at [352, 296] on icon at bounding box center [352, 293] width 1 height 5
click at [369, 278] on button "note" at bounding box center [365, 277] width 39 height 15
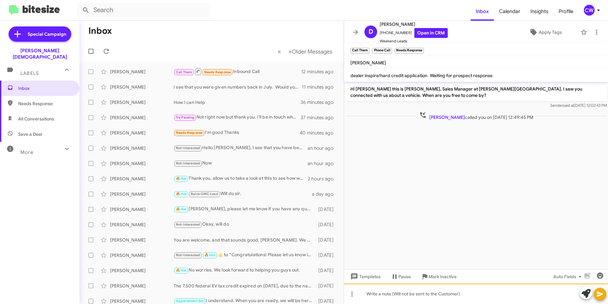
click at [378, 297] on div at bounding box center [476, 293] width 264 height 20
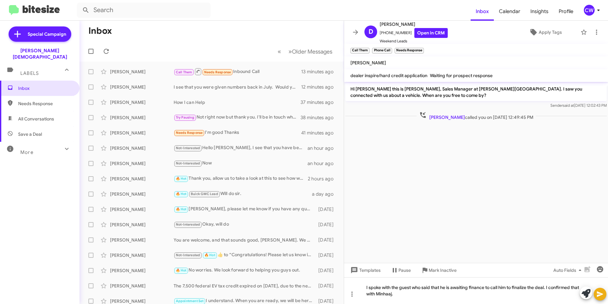
click at [603, 293] on icon at bounding box center [601, 294] width 8 height 8
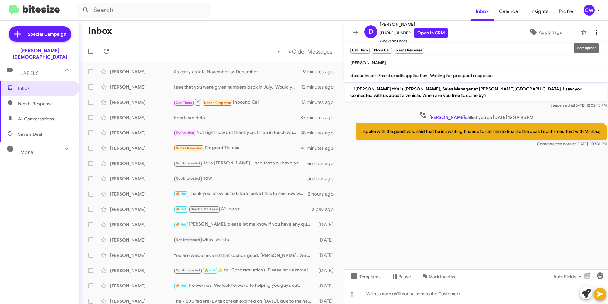
click at [593, 31] on icon at bounding box center [597, 32] width 8 height 8
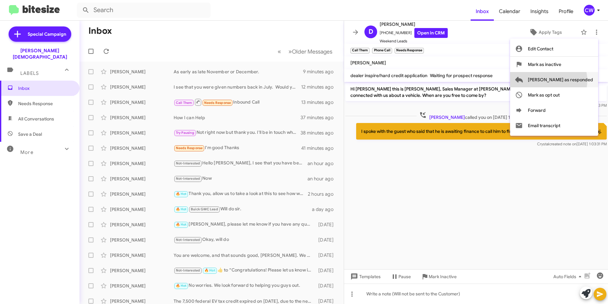
click at [574, 80] on span "[PERSON_NAME] as responded" at bounding box center [560, 79] width 65 height 15
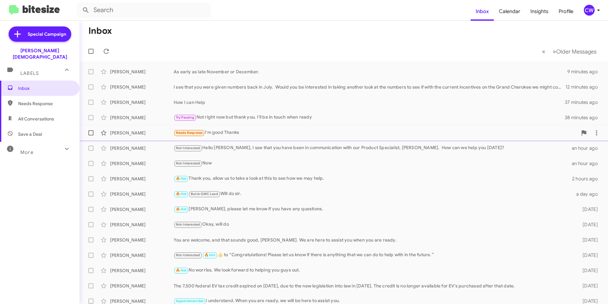
click at [228, 129] on div "Needs Response I'm good Thanks" at bounding box center [376, 132] width 404 height 7
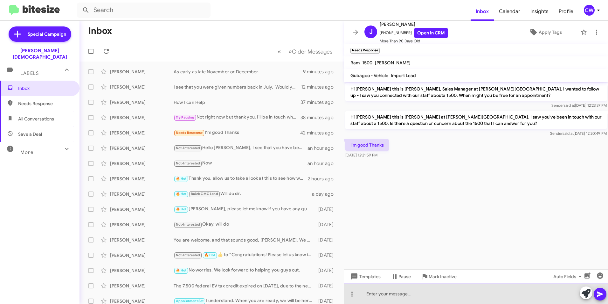
click at [432, 298] on div at bounding box center [476, 293] width 264 height 20
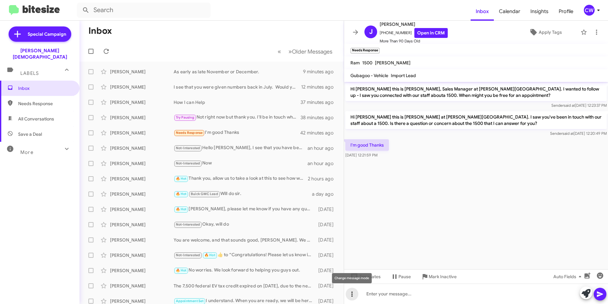
click at [352, 295] on icon at bounding box center [352, 294] width 8 height 8
click at [433, 294] on div at bounding box center [304, 152] width 608 height 304
click at [539, 34] on span "Apply Tags" at bounding box center [550, 31] width 23 height 11
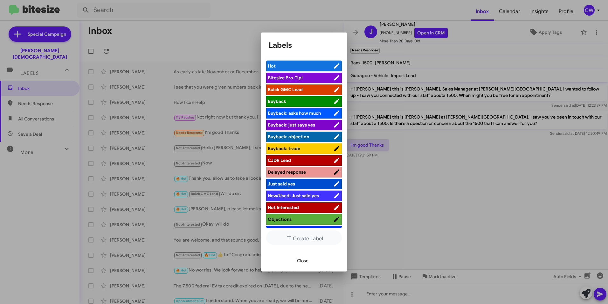
click at [301, 207] on span "Not Interested" at bounding box center [301, 207] width 66 height 6
click at [306, 260] on span "Close" at bounding box center [302, 260] width 11 height 11
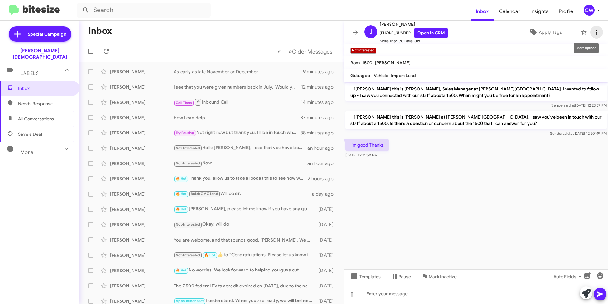
click at [596, 32] on icon at bounding box center [596, 32] width 1 height 5
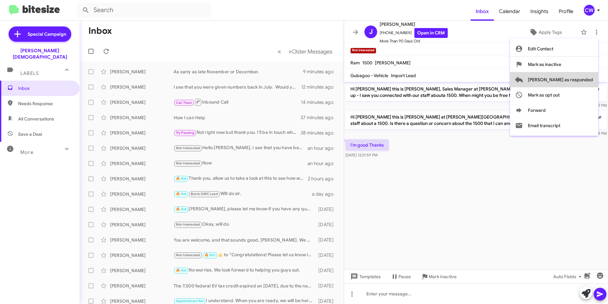
click at [588, 79] on span "[PERSON_NAME] as responded" at bounding box center [560, 79] width 65 height 15
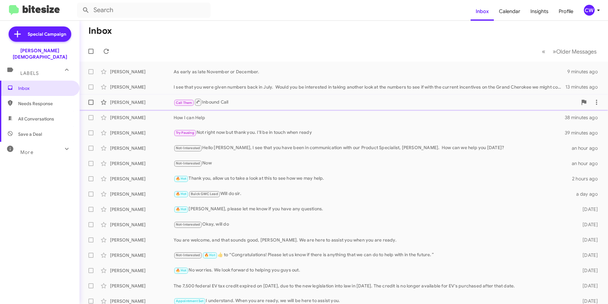
click at [273, 105] on div "Call Them Inbound Call" at bounding box center [376, 102] width 404 height 8
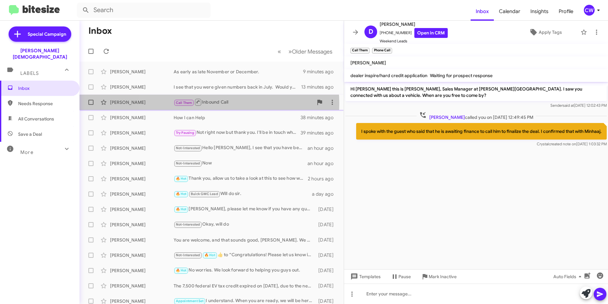
click at [199, 104] on span at bounding box center [199, 103] width 4 height 4
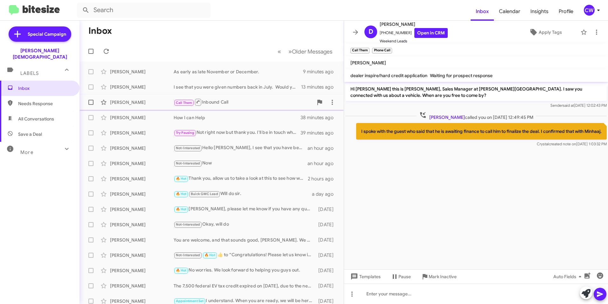
click at [187, 102] on span "Call Them" at bounding box center [184, 103] width 17 height 4
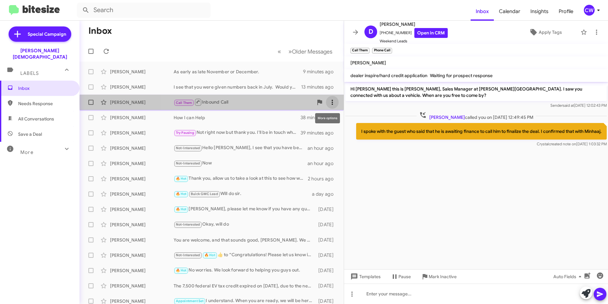
click at [332, 102] on icon at bounding box center [332, 102] width 1 height 5
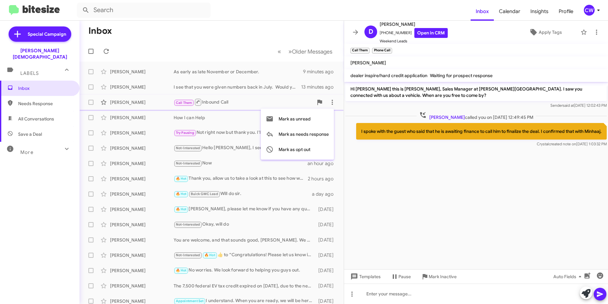
click at [201, 93] on div at bounding box center [304, 152] width 608 height 304
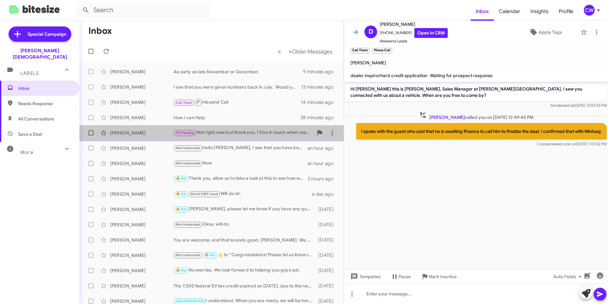
click at [231, 136] on div "Try Pausing Not right now but thank you. I'll be in touch when ready" at bounding box center [244, 132] width 140 height 7
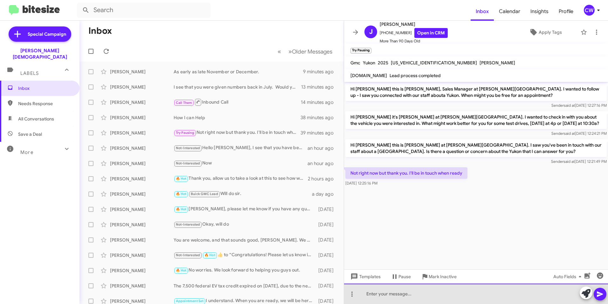
click at [413, 299] on div at bounding box center [476, 293] width 264 height 20
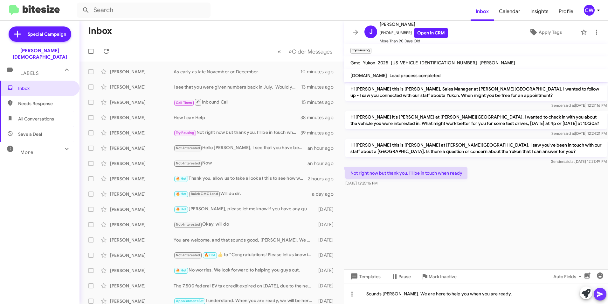
click at [600, 297] on icon at bounding box center [601, 294] width 8 height 8
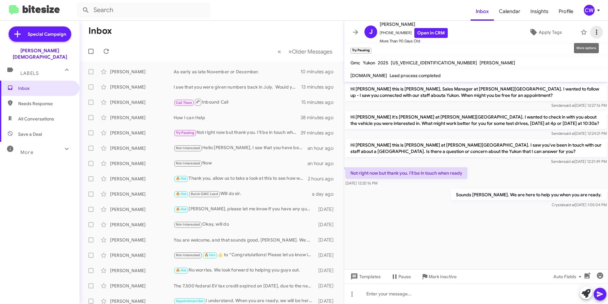
click at [596, 34] on icon at bounding box center [596, 32] width 1 height 5
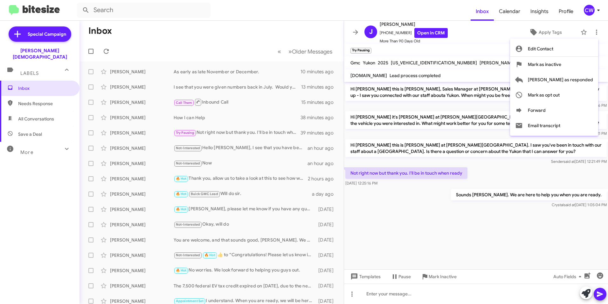
click at [469, 239] on div at bounding box center [304, 152] width 608 height 304
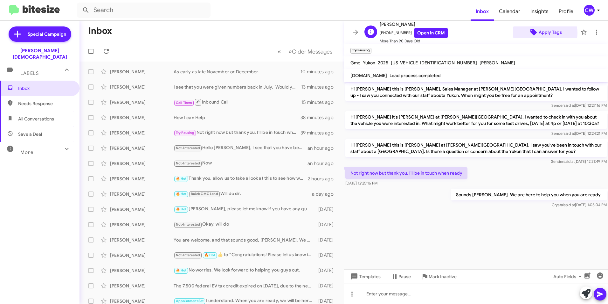
click at [542, 33] on span "Apply Tags" at bounding box center [550, 31] width 23 height 11
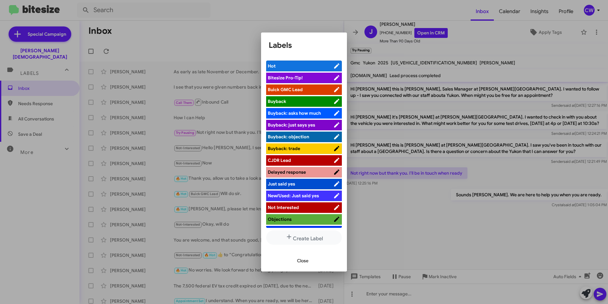
click at [305, 261] on span "Close" at bounding box center [302, 260] width 11 height 11
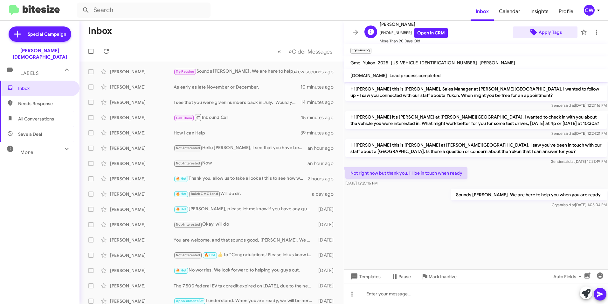
click at [556, 33] on span "Apply Tags" at bounding box center [550, 31] width 23 height 11
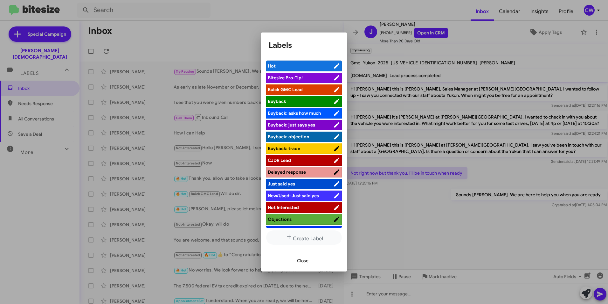
click at [289, 219] on span "Objections" at bounding box center [280, 219] width 24 height 6
click at [302, 261] on span "Close" at bounding box center [302, 260] width 11 height 11
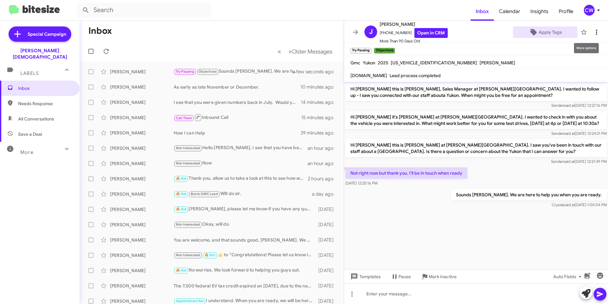
click at [593, 33] on icon at bounding box center [597, 32] width 8 height 8
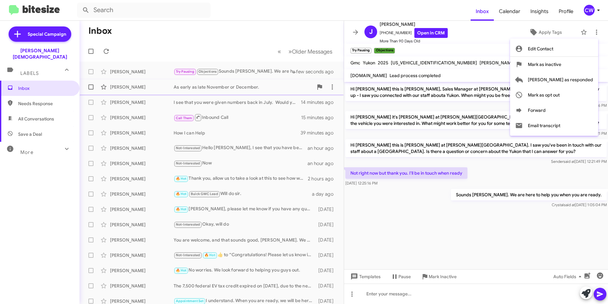
click at [577, 80] on span "[PERSON_NAME] as responded" at bounding box center [560, 79] width 65 height 15
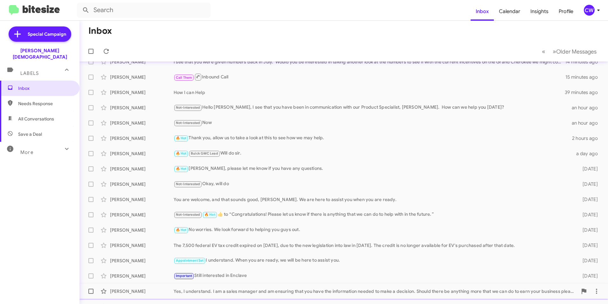
scroll to position [51, 0]
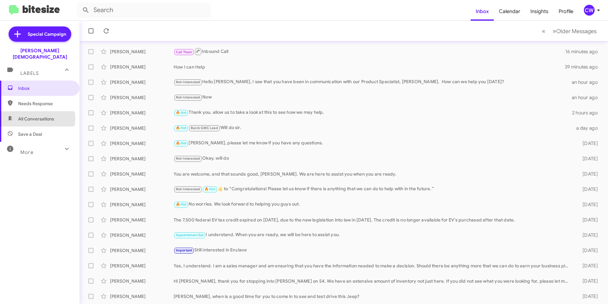
click at [34, 116] on span "All Conversations" at bounding box center [36, 119] width 36 height 6
type input "in:all-conversations"
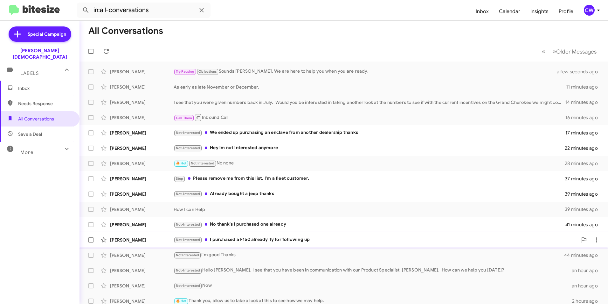
click at [264, 241] on div "Not-Interested I purchased a F150 already Ty for following up" at bounding box center [376, 239] width 404 height 7
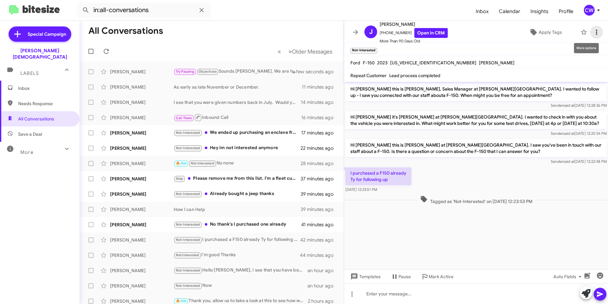
click at [593, 32] on icon at bounding box center [597, 32] width 8 height 8
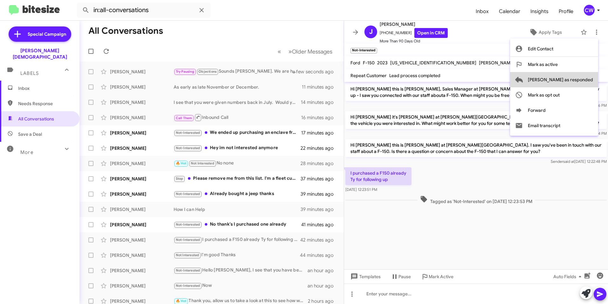
click at [586, 80] on span "[PERSON_NAME] as responded" at bounding box center [560, 79] width 65 height 15
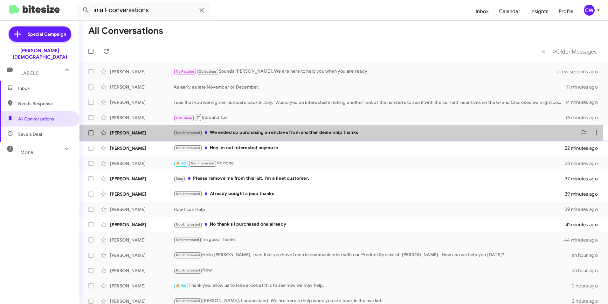
click at [279, 132] on div "Not-Interested We ended up purchasing an enclave from another dealership thanks" at bounding box center [376, 132] width 404 height 7
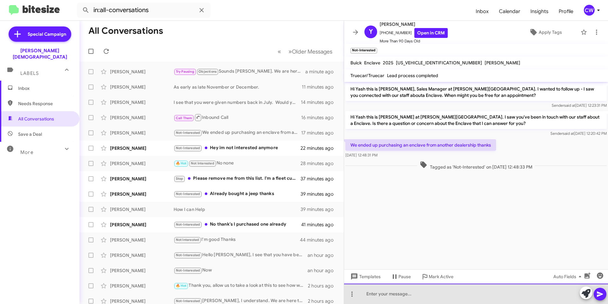
click at [378, 295] on div at bounding box center [476, 293] width 264 height 20
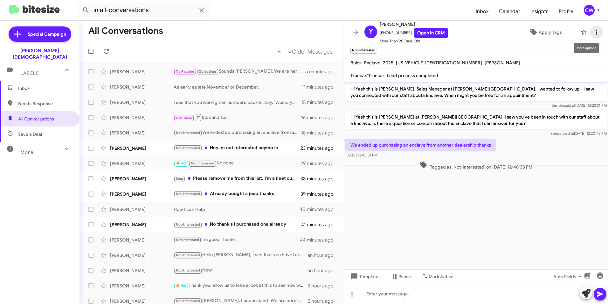
click at [596, 33] on icon at bounding box center [596, 32] width 1 height 5
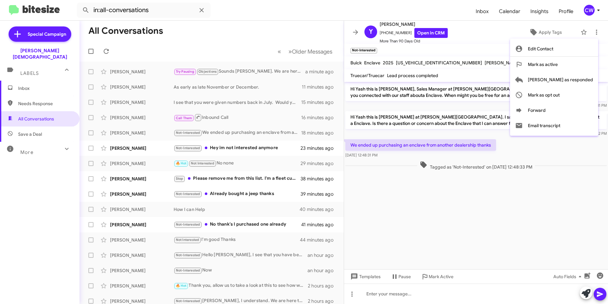
click at [594, 176] on div at bounding box center [304, 152] width 608 height 304
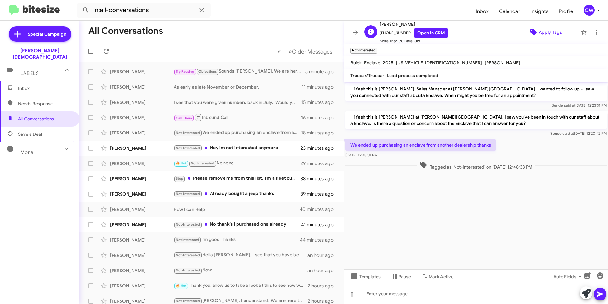
click at [539, 33] on span "Apply Tags" at bounding box center [550, 31] width 23 height 11
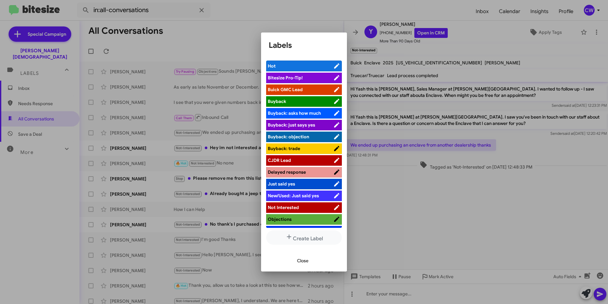
click at [311, 263] on button "Close" at bounding box center [303, 260] width 22 height 11
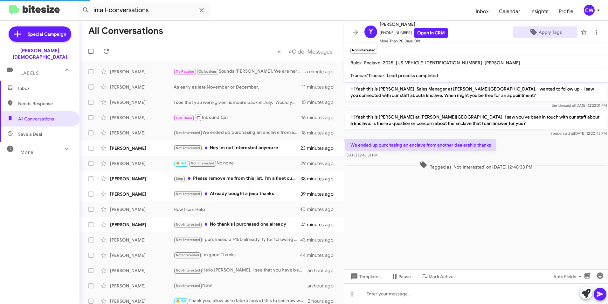
click at [390, 297] on div at bounding box center [476, 293] width 264 height 20
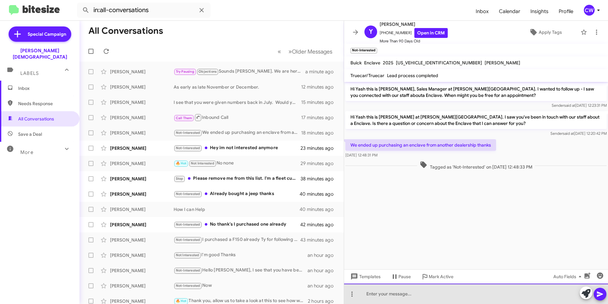
click at [399, 299] on div at bounding box center [476, 293] width 264 height 20
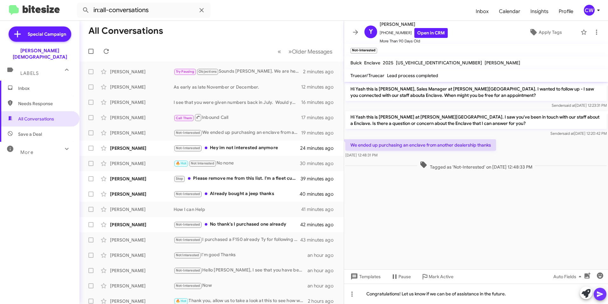
click at [603, 293] on icon at bounding box center [601, 294] width 8 height 8
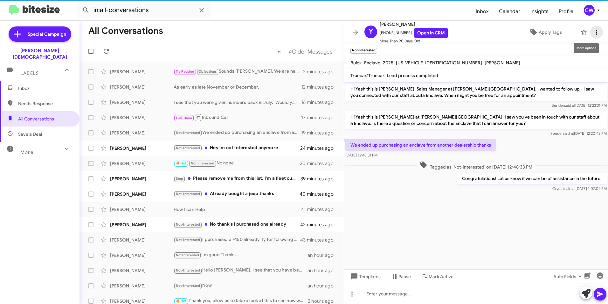
click at [593, 32] on icon at bounding box center [597, 32] width 8 height 8
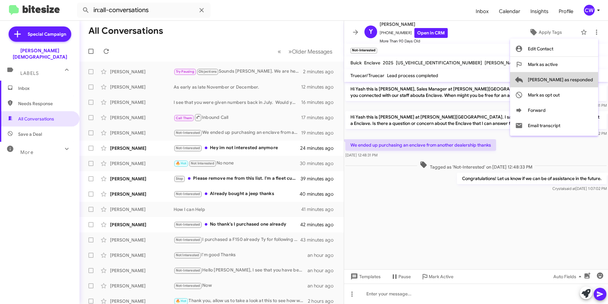
click at [590, 80] on span "[PERSON_NAME] as responded" at bounding box center [560, 79] width 65 height 15
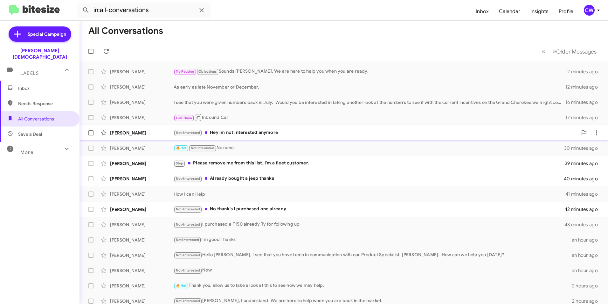
click at [243, 133] on div "Not-Interested Hey im not interested anymore" at bounding box center [376, 132] width 404 height 7
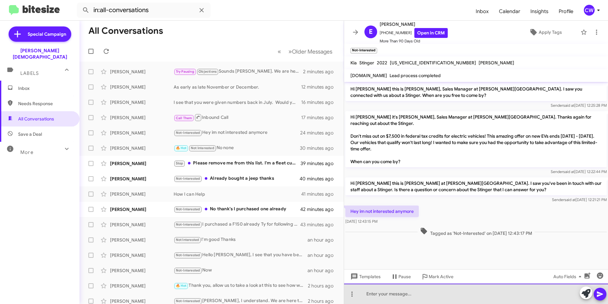
click at [402, 299] on div at bounding box center [476, 293] width 264 height 20
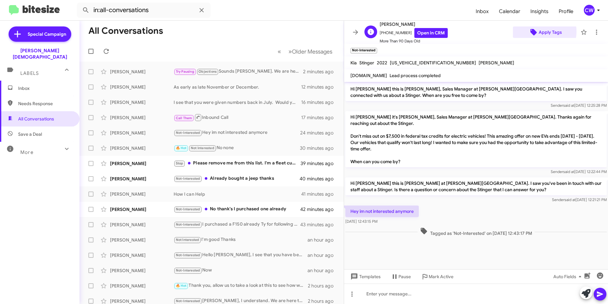
click at [539, 32] on span "Apply Tags" at bounding box center [550, 31] width 23 height 11
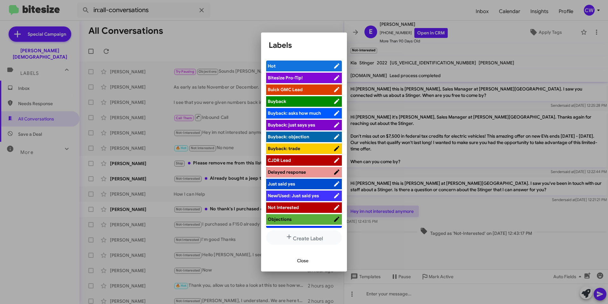
click at [314, 207] on span "Not Interested" at bounding box center [301, 207] width 66 height 6
click at [302, 264] on span "Close" at bounding box center [302, 260] width 11 height 11
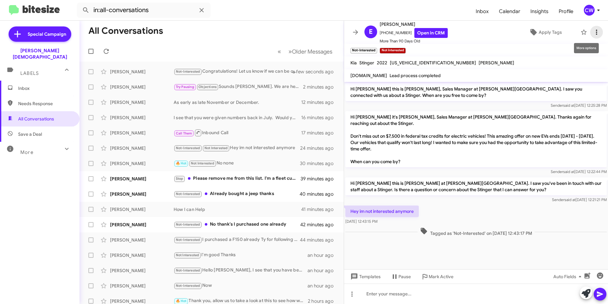
click at [593, 32] on icon at bounding box center [597, 32] width 8 height 8
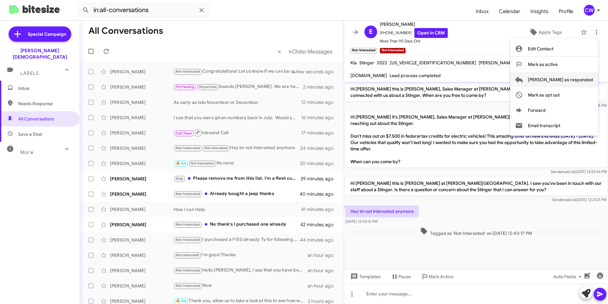
click at [573, 77] on span "[PERSON_NAME] as responded" at bounding box center [560, 79] width 65 height 15
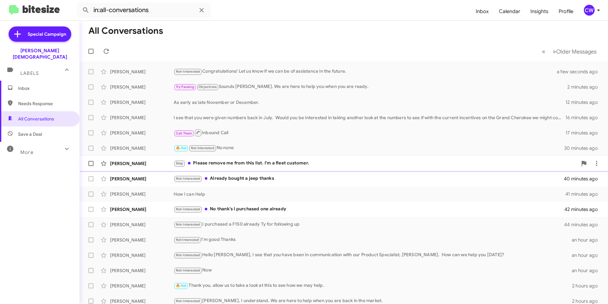
click at [246, 165] on div "Stop Please remove me from this list. I'm a fleet customer." at bounding box center [376, 162] width 404 height 7
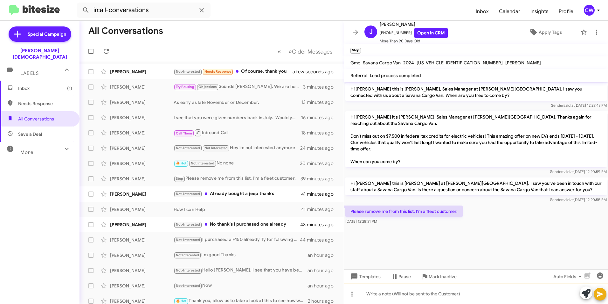
click at [439, 299] on div at bounding box center [476, 293] width 264 height 20
click at [546, 31] on span "Apply Tags" at bounding box center [550, 31] width 23 height 11
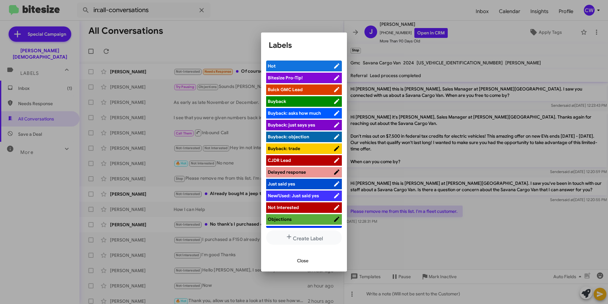
click at [520, 230] on div at bounding box center [304, 152] width 608 height 304
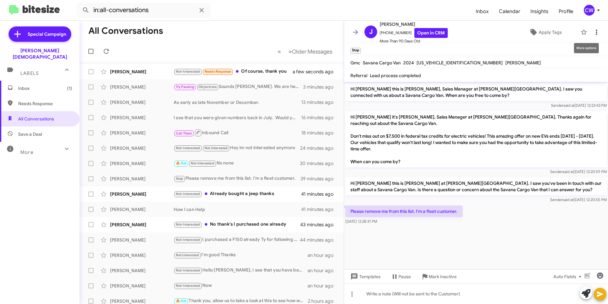
click at [594, 33] on icon at bounding box center [597, 32] width 8 height 8
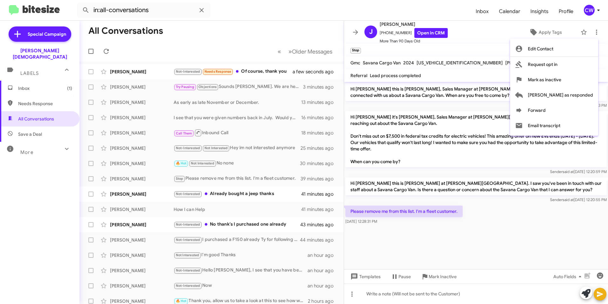
drag, startPoint x: 531, startPoint y: 222, endPoint x: 529, endPoint y: 214, distance: 8.4
click at [531, 223] on div at bounding box center [304, 152] width 608 height 304
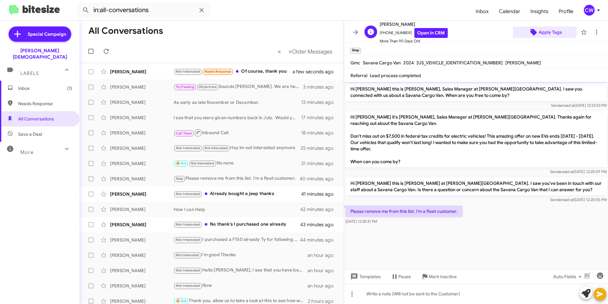
click at [540, 31] on span "Apply Tags" at bounding box center [550, 31] width 23 height 11
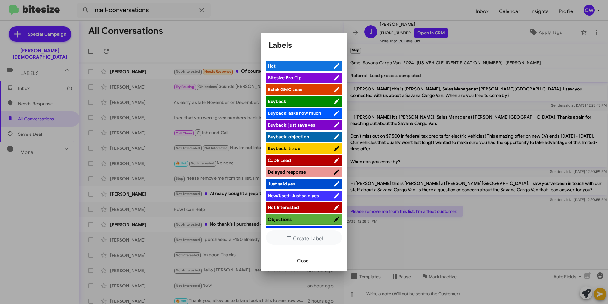
click at [296, 204] on span "Not Interested" at bounding box center [301, 207] width 66 height 6
click at [304, 261] on span "Close" at bounding box center [302, 260] width 11 height 11
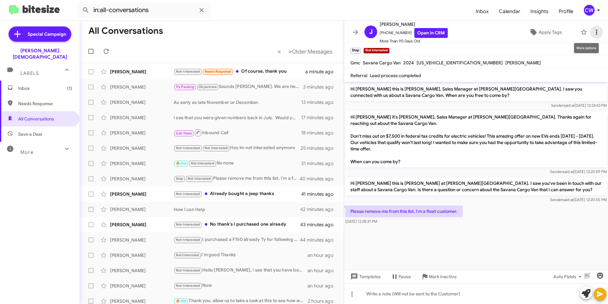
click at [593, 31] on icon at bounding box center [597, 32] width 8 height 8
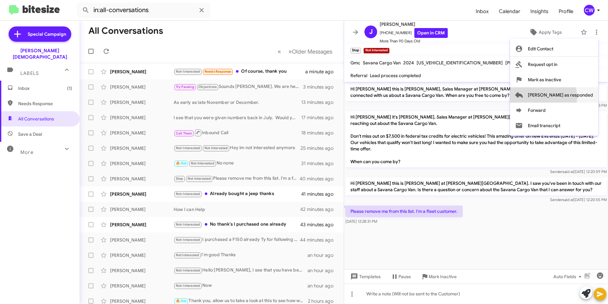
click at [569, 96] on span "[PERSON_NAME] as responded" at bounding box center [560, 94] width 65 height 15
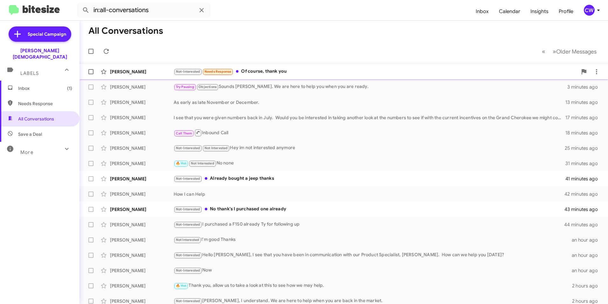
click at [267, 72] on div "Not-Interested Needs Response Of course, thank you" at bounding box center [376, 71] width 404 height 7
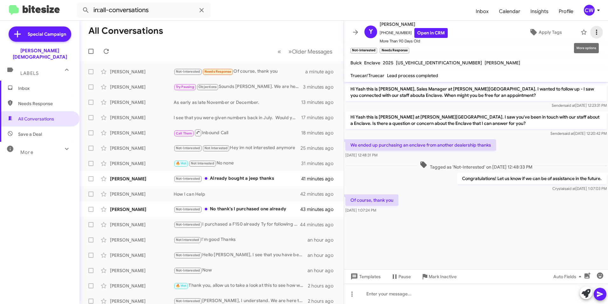
click at [593, 34] on icon at bounding box center [597, 32] width 8 height 8
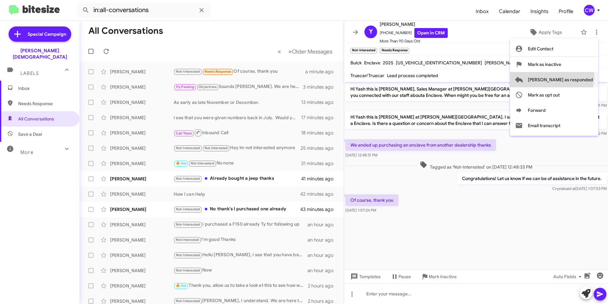
click at [578, 77] on span "[PERSON_NAME] as responded" at bounding box center [560, 79] width 65 height 15
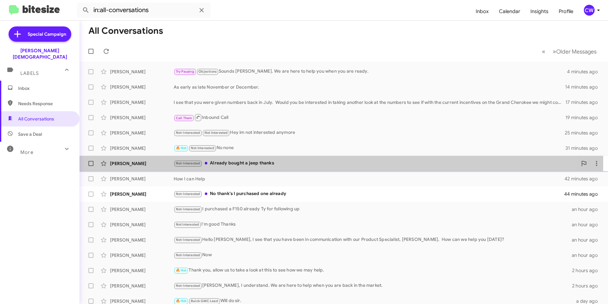
click at [227, 162] on div "Not-Interested Already bought a jeep thanks" at bounding box center [376, 162] width 404 height 7
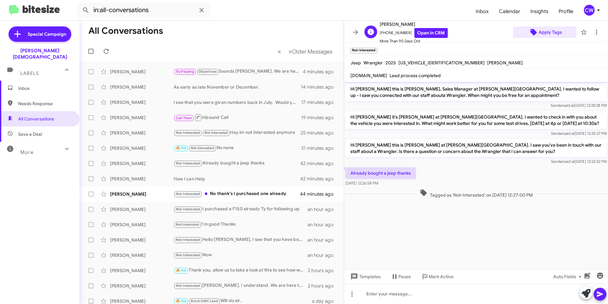
click at [541, 33] on span "Apply Tags" at bounding box center [550, 31] width 23 height 11
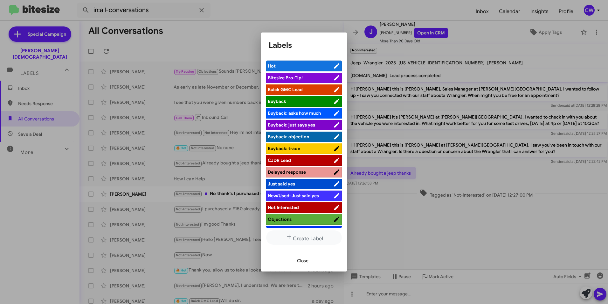
click at [299, 219] on span "Objections" at bounding box center [301, 219] width 66 height 6
click at [305, 262] on span "Close" at bounding box center [302, 260] width 11 height 11
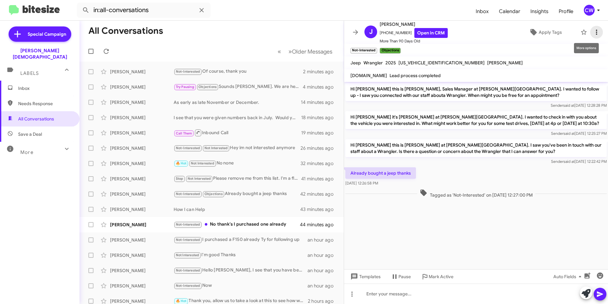
click at [593, 33] on icon at bounding box center [597, 32] width 8 height 8
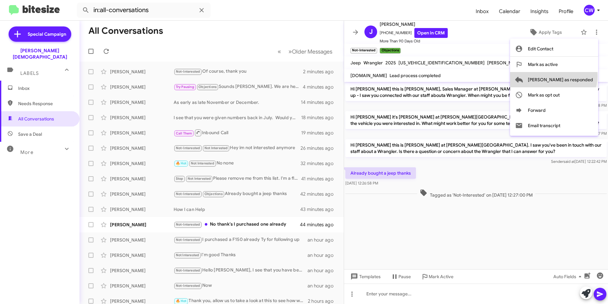
click at [579, 76] on span "[PERSON_NAME] as responded" at bounding box center [560, 79] width 65 height 15
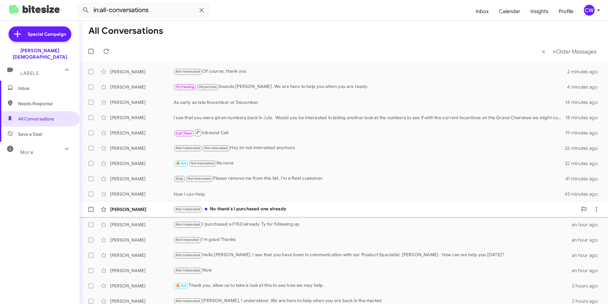
click at [256, 208] on div "Not-Interested No thank's I purchased one already" at bounding box center [376, 208] width 404 height 7
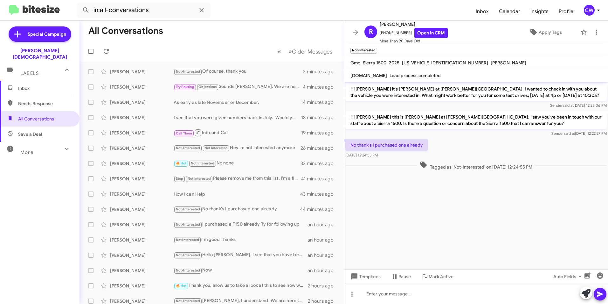
scroll to position [1, 0]
click at [539, 31] on span "Apply Tags" at bounding box center [550, 31] width 23 height 11
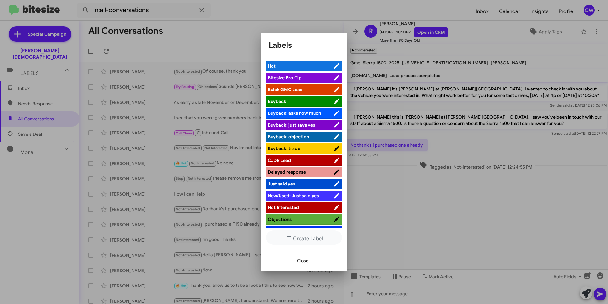
click at [285, 219] on span "Objections" at bounding box center [280, 219] width 24 height 6
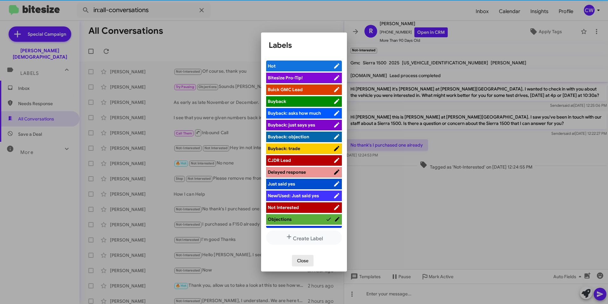
drag, startPoint x: 285, startPoint y: 219, endPoint x: 307, endPoint y: 259, distance: 45.2
click at [307, 259] on span "Close" at bounding box center [302, 260] width 11 height 11
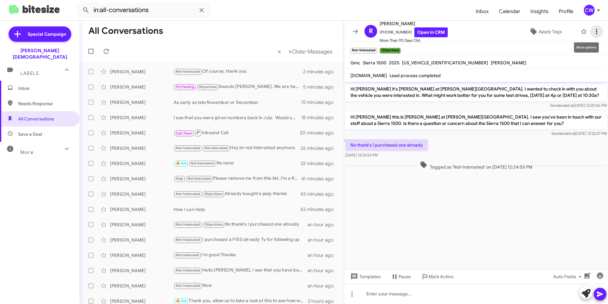
click at [593, 34] on icon at bounding box center [597, 32] width 8 height 8
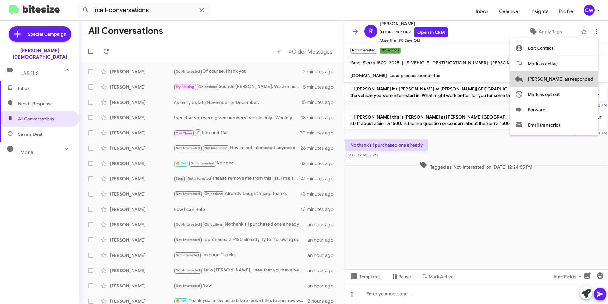
click at [586, 79] on span "[PERSON_NAME] as responded" at bounding box center [560, 78] width 65 height 15
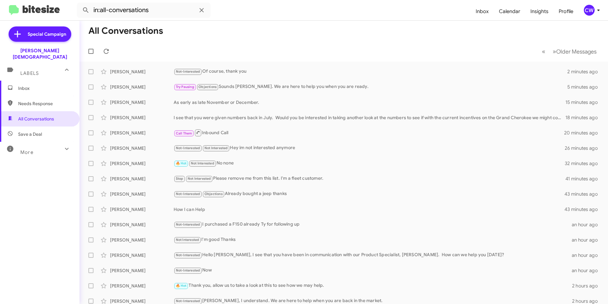
click at [39, 101] on span "Needs Response" at bounding box center [40, 103] width 80 height 15
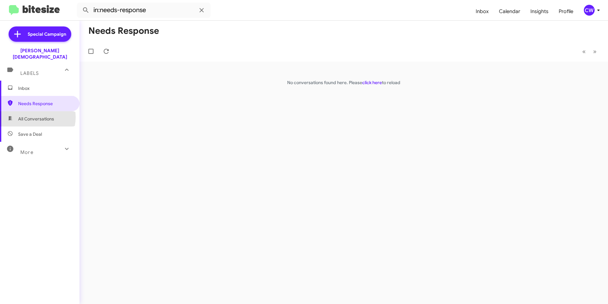
click at [32, 116] on span "All Conversations" at bounding box center [36, 119] width 36 height 6
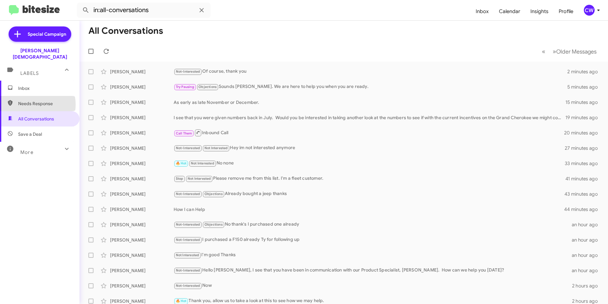
click at [35, 100] on span "Needs Response" at bounding box center [45, 103] width 54 height 6
type input "in:needs-response"
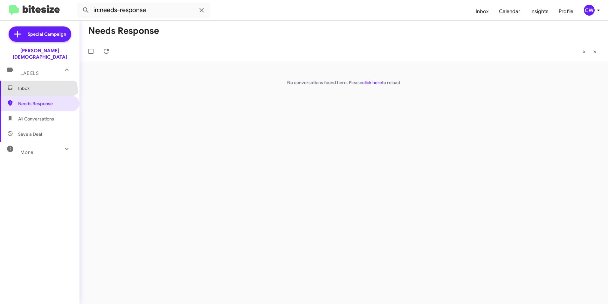
click at [38, 86] on span "Inbox" at bounding box center [40, 88] width 80 height 15
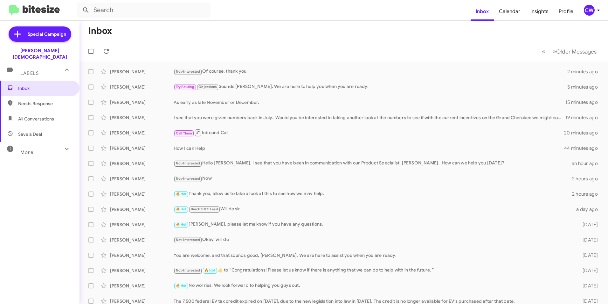
click at [39, 100] on span "Needs Response" at bounding box center [45, 103] width 54 height 6
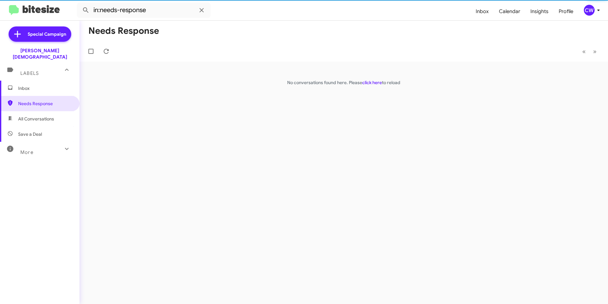
click at [41, 116] on span "All Conversations" at bounding box center [36, 119] width 36 height 6
type input "in:all-conversations"
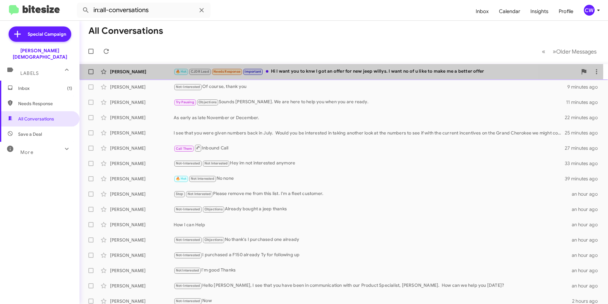
click at [291, 72] on div "🔥 Hot CJDR Lead Needs Response Important Hi I want you to knw I got an offer fo…" at bounding box center [376, 71] width 404 height 7
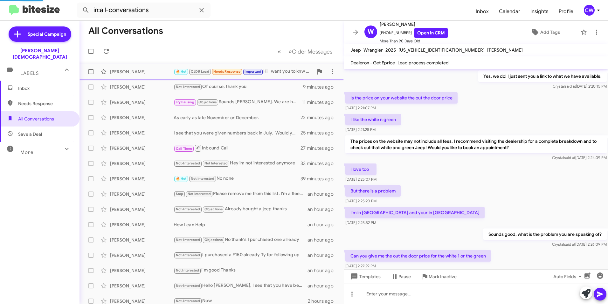
scroll to position [284, 0]
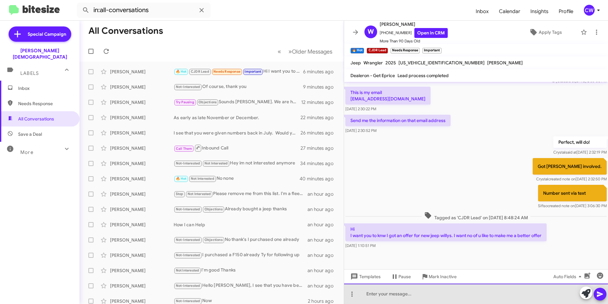
click at [395, 297] on div at bounding box center [476, 293] width 264 height 20
click at [392, 297] on div "Hi [PERSON_NAME]," at bounding box center [476, 293] width 264 height 20
drag, startPoint x: 505, startPoint y: 295, endPoint x: 383, endPoint y: 285, distance: 123.2
click at [383, 285] on div "Hi [PERSON_NAME], I will proide you with a link to the current [PERSON_NAME]'s …" at bounding box center [476, 293] width 264 height 20
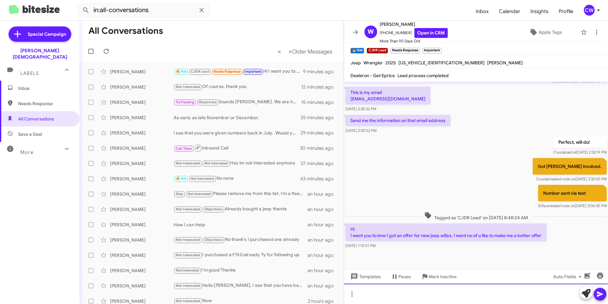
click at [442, 297] on div at bounding box center [476, 293] width 264 height 20
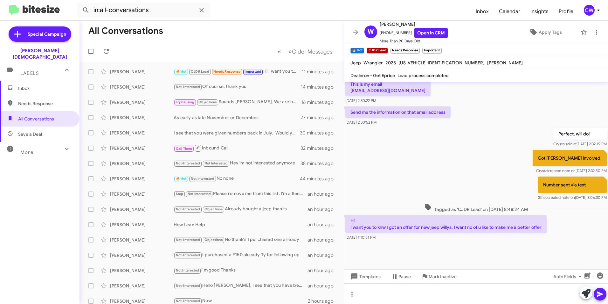
scroll to position [297, 0]
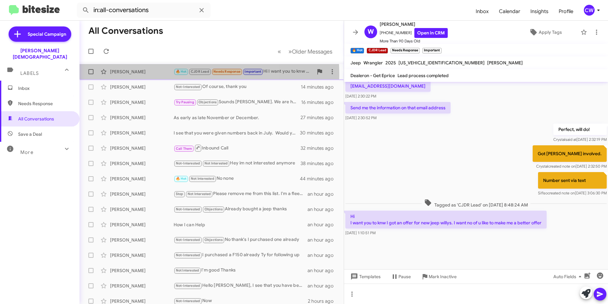
click at [147, 74] on div "[PERSON_NAME]" at bounding box center [142, 71] width 64 height 6
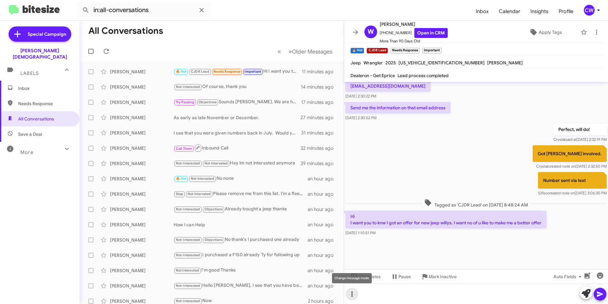
click at [353, 295] on icon at bounding box center [352, 294] width 8 height 8
click at [371, 282] on button "note" at bounding box center [365, 277] width 39 height 15
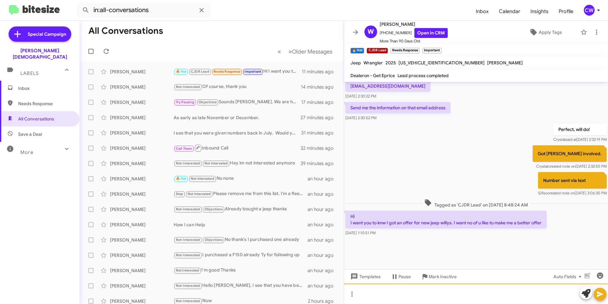
click at [369, 296] on div at bounding box center [476, 293] width 264 height 20
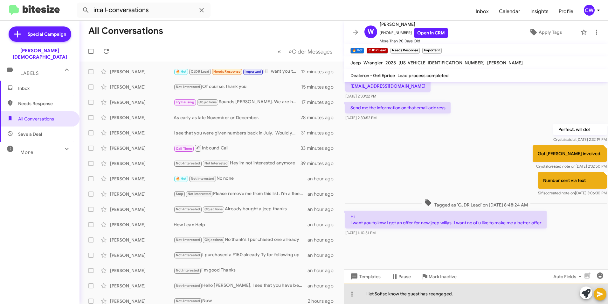
click at [434, 293] on div "I let Sofiso know the guest has reengaged." at bounding box center [476, 293] width 264 height 20
click at [447, 295] on div "I let [PERSON_NAME] know the guest has engaged." at bounding box center [476, 293] width 264 height 20
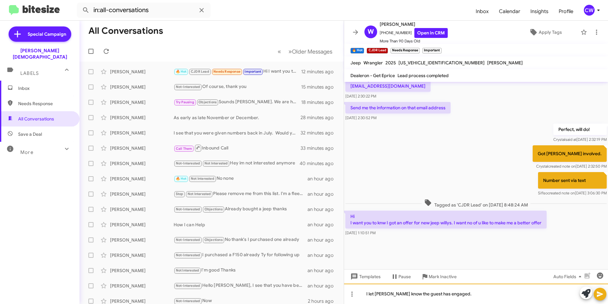
click at [448, 297] on div "I let [PERSON_NAME] know the guest has engaged." at bounding box center [476, 293] width 264 height 20
click at [599, 295] on icon at bounding box center [600, 293] width 6 height 5
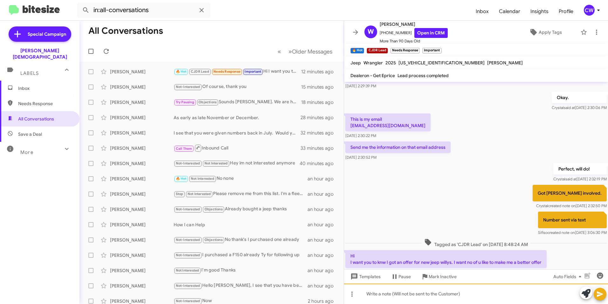
scroll to position [454, 0]
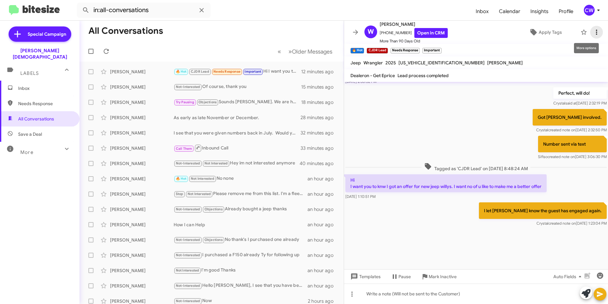
click at [594, 32] on icon at bounding box center [597, 32] width 8 height 8
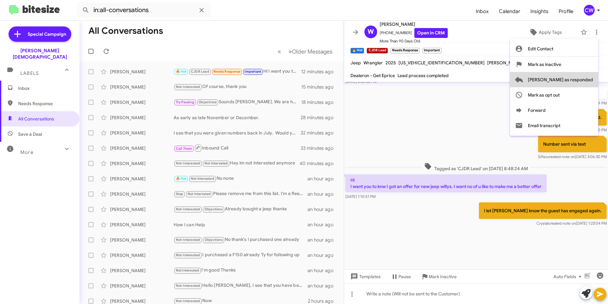
click at [582, 84] on span "[PERSON_NAME] as responded" at bounding box center [560, 79] width 65 height 15
